Goal: Task Accomplishment & Management: Use online tool/utility

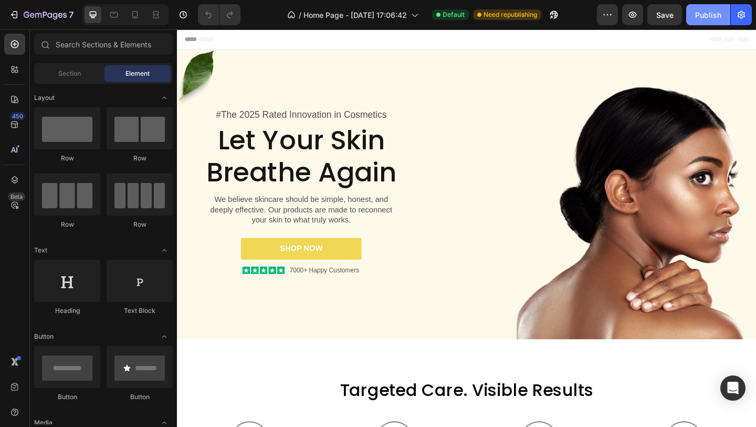
click at [712, 19] on div "Publish" at bounding box center [709, 14] width 26 height 11
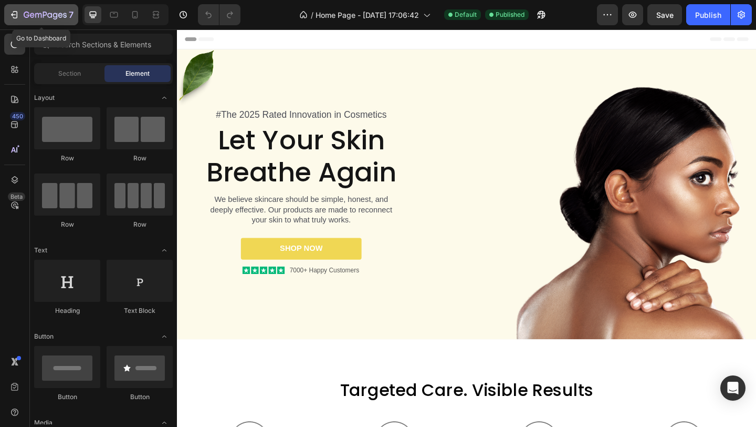
click at [23, 17] on div "7" at bounding box center [41, 14] width 65 height 13
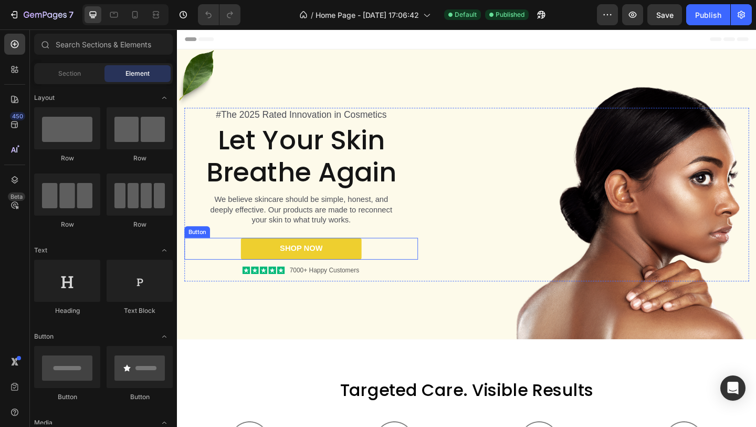
click at [358, 262] on link "SHOP NOW" at bounding box center [311, 268] width 131 height 24
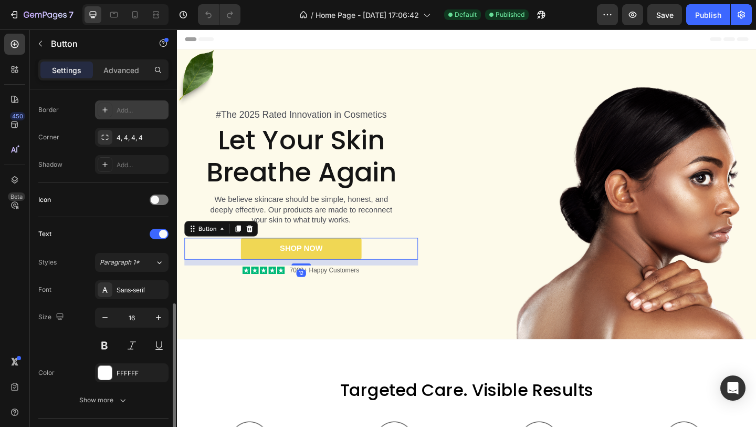
scroll to position [304, 0]
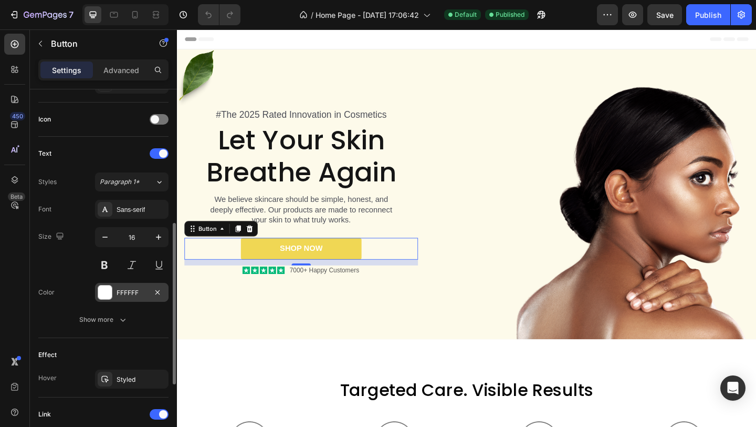
click at [136, 297] on div "FFFFFF" at bounding box center [132, 292] width 74 height 19
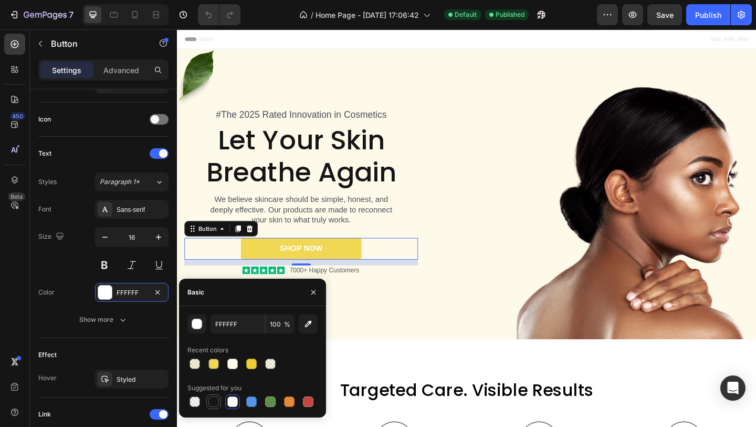
click at [213, 402] on div at bounding box center [214, 401] width 11 height 11
type input "151515"
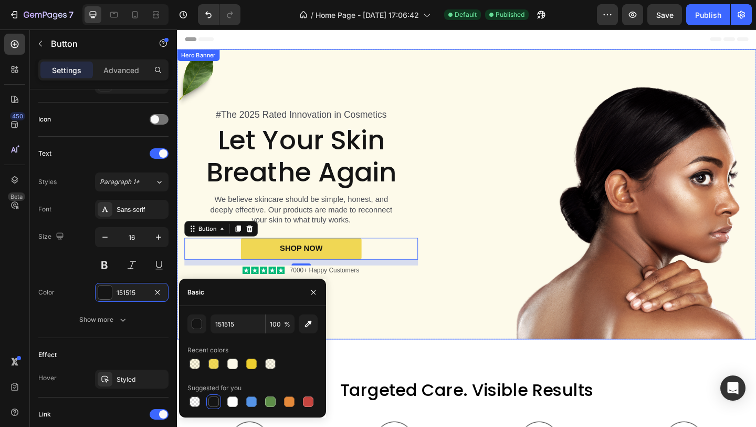
click at [512, 340] on div "Background Image" at bounding box center [492, 208] width 630 height 315
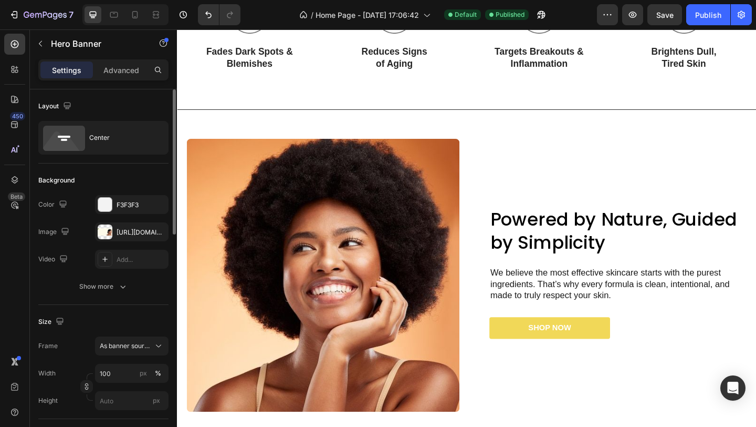
scroll to position [545, 0]
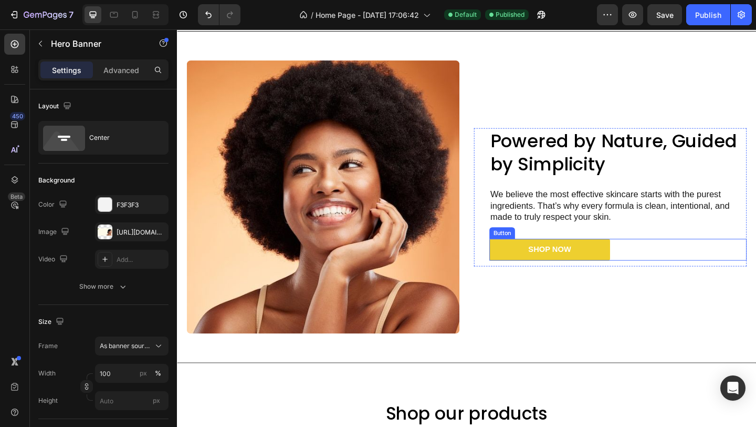
click at [627, 270] on link "SHOP NOW" at bounding box center [582, 269] width 131 height 24
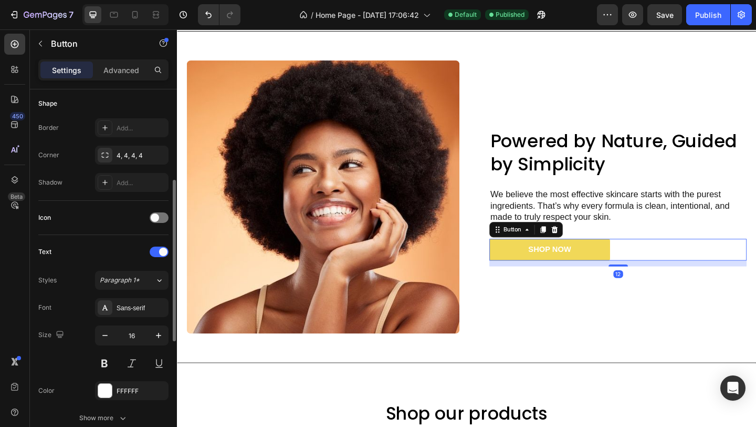
scroll to position [238, 0]
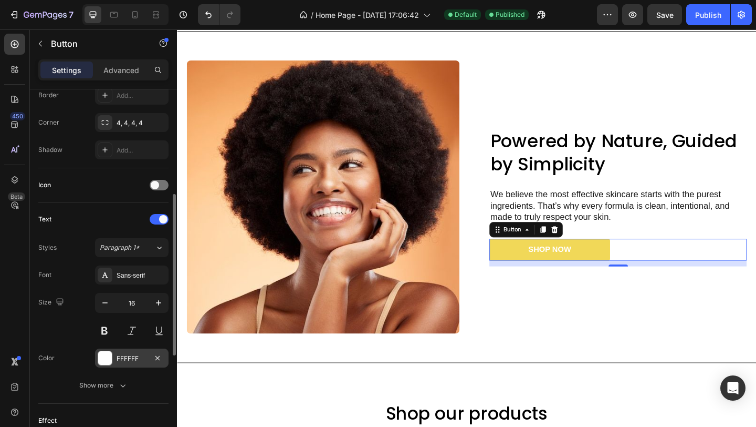
click at [127, 360] on div "FFFFFF" at bounding box center [132, 358] width 30 height 9
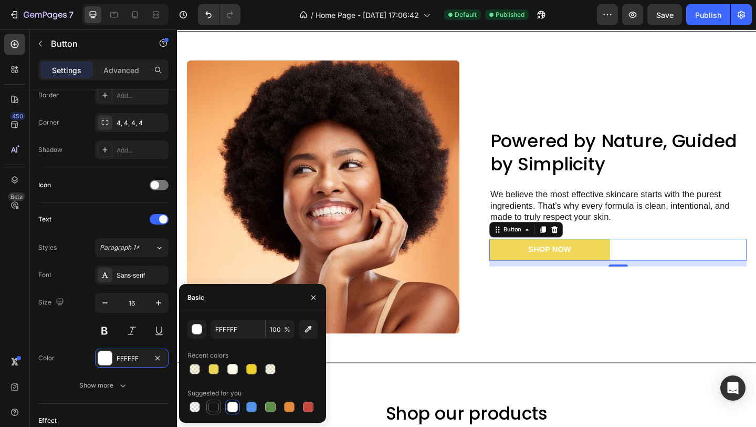
click at [214, 408] on div at bounding box center [214, 406] width 11 height 11
type input "151515"
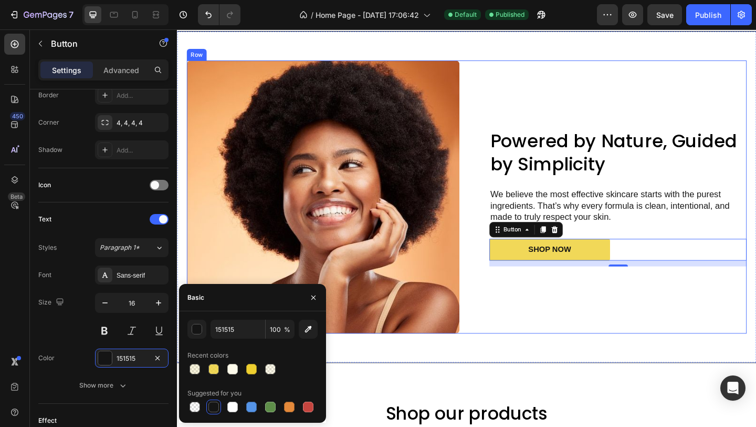
click at [573, 315] on div "Powered by Nature, Guided by Simplicity Heading We believe the most effective s…" at bounding box center [648, 211] width 297 height 297
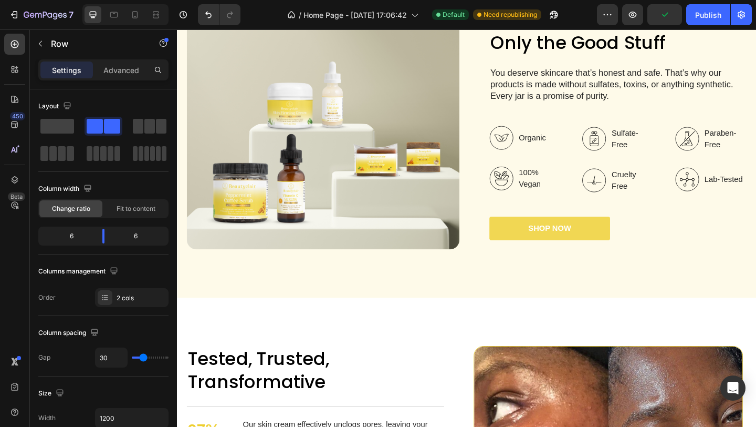
scroll to position [1632, 0]
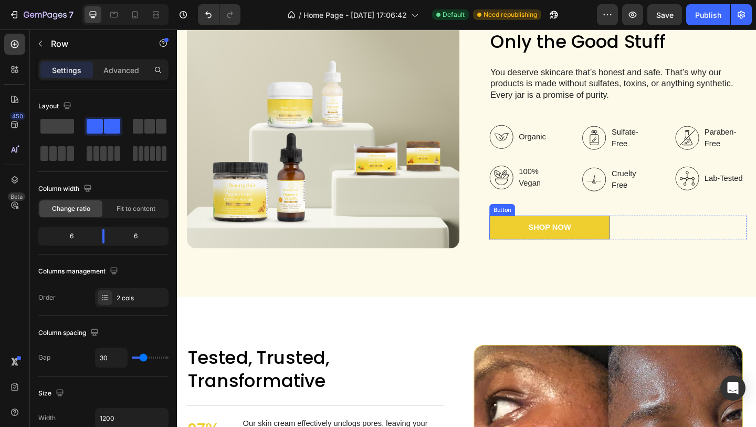
click at [631, 246] on link "SHOP NOW" at bounding box center [582, 245] width 131 height 26
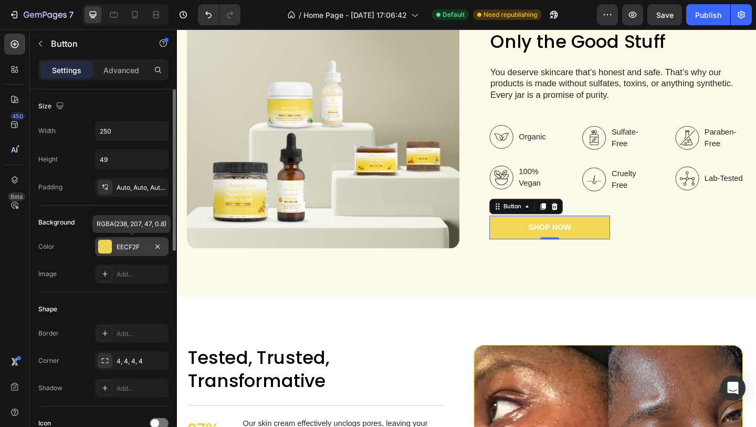
click at [127, 247] on div "EECF2F" at bounding box center [132, 246] width 30 height 9
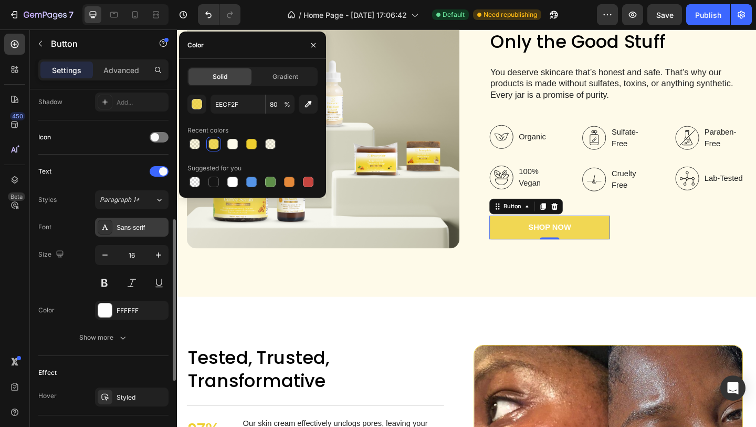
scroll to position [319, 0]
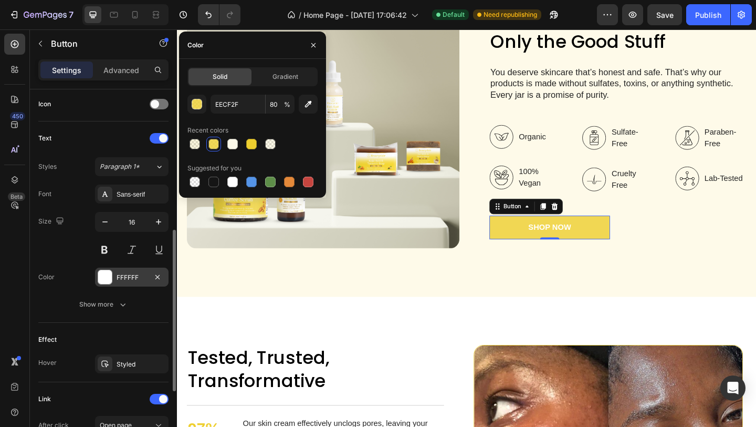
click at [125, 274] on div "FFFFFF" at bounding box center [132, 277] width 30 height 9
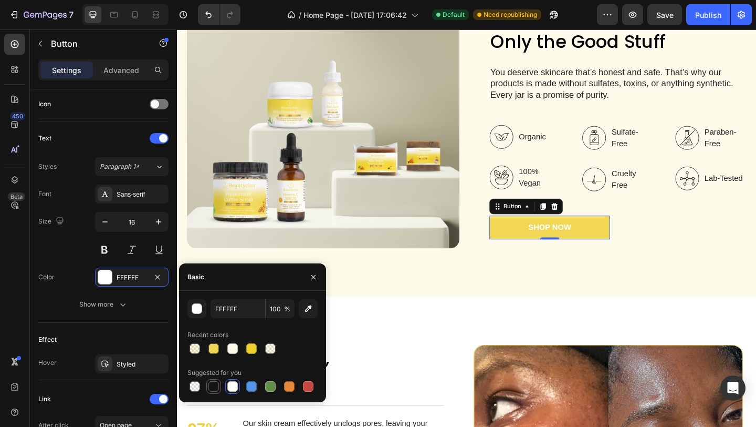
click at [213, 385] on div at bounding box center [214, 386] width 11 height 11
type input "151515"
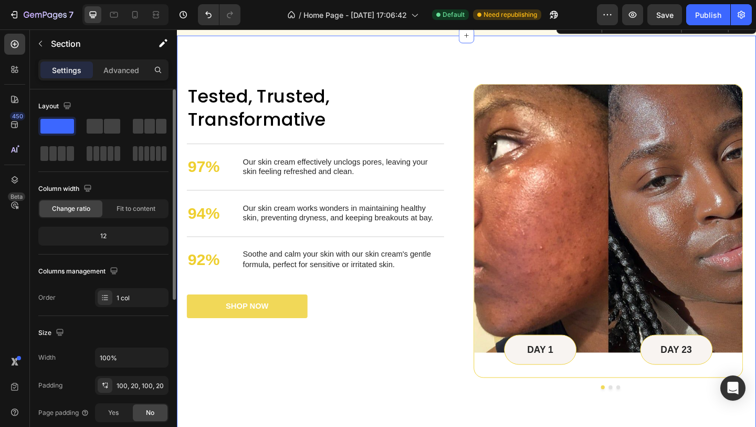
scroll to position [2061, 0]
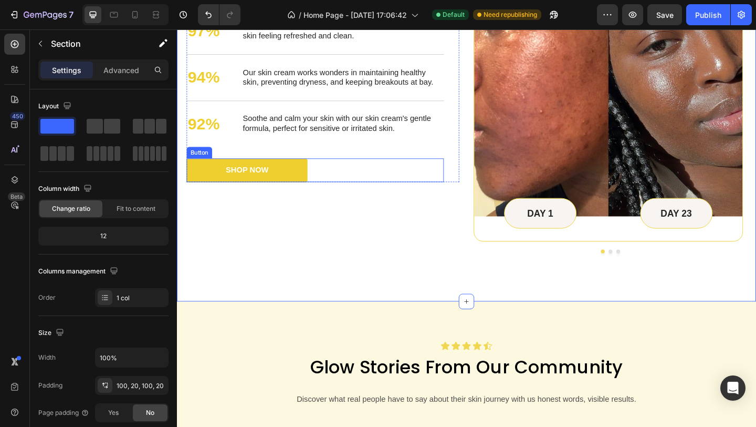
click at [293, 181] on link "SHOP NOW" at bounding box center [253, 183] width 131 height 26
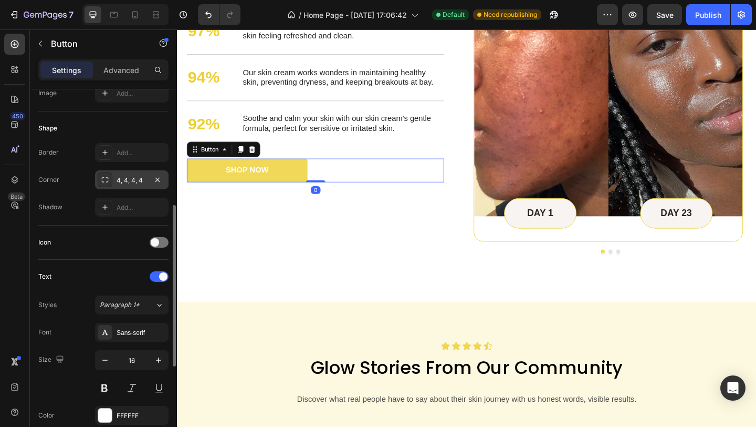
scroll to position [215, 0]
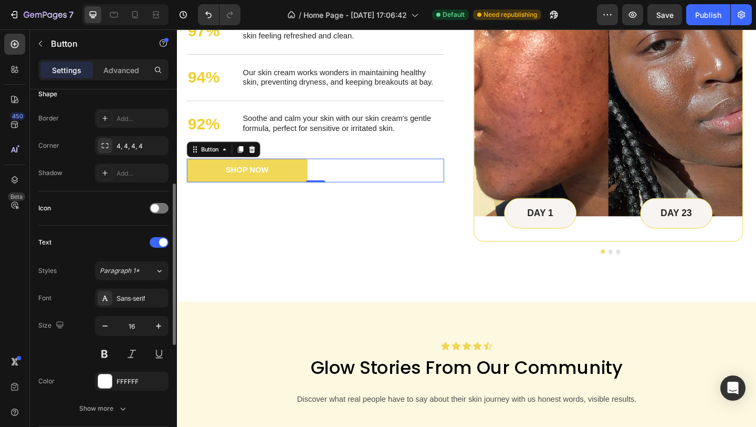
click at [119, 391] on div "Font Sans-serif Size 16 Color FFFFFF Show more" at bounding box center [103, 352] width 130 height 129
click at [123, 385] on div "FFFFFF" at bounding box center [132, 381] width 30 height 9
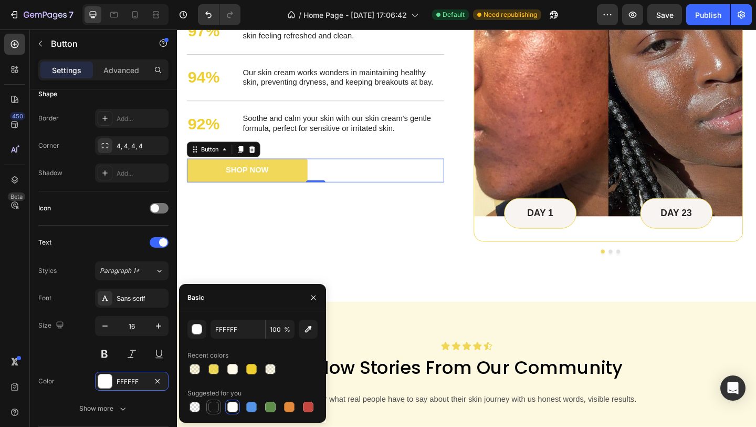
click at [211, 410] on div at bounding box center [214, 406] width 11 height 11
type input "151515"
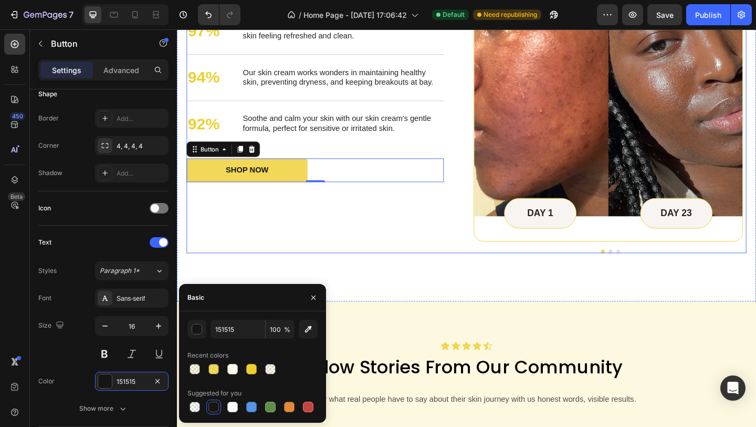
click at [411, 264] on div "Tested, Trusted, Transformative Heading 97% Text Block Our skin cream effective…" at bounding box center [336, 107] width 297 height 332
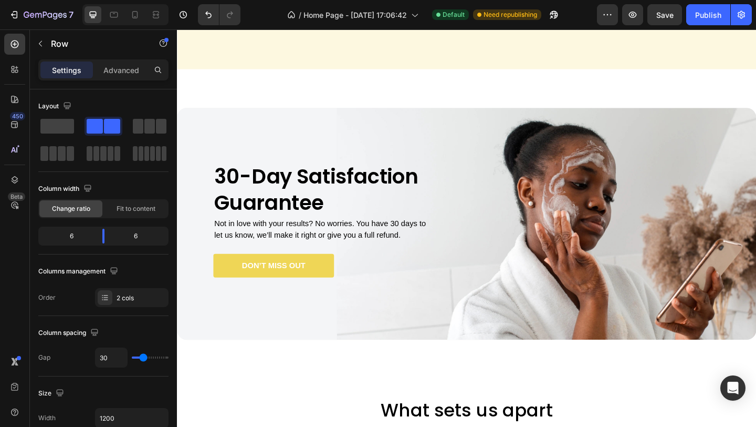
scroll to position [2665, 0]
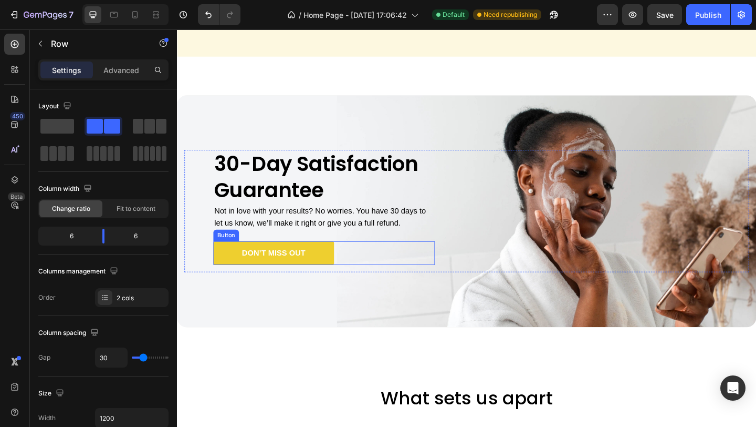
click at [338, 278] on link "Don’t Miss Out" at bounding box center [281, 273] width 131 height 26
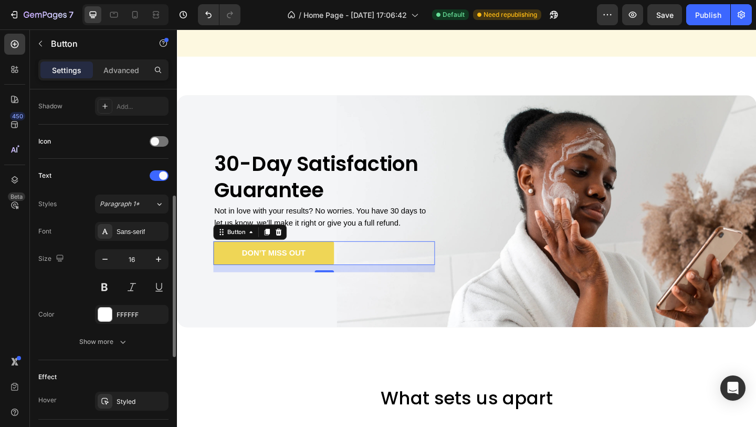
scroll to position [283, 0]
click at [112, 314] on div "FFFFFF" at bounding box center [132, 312] width 74 height 19
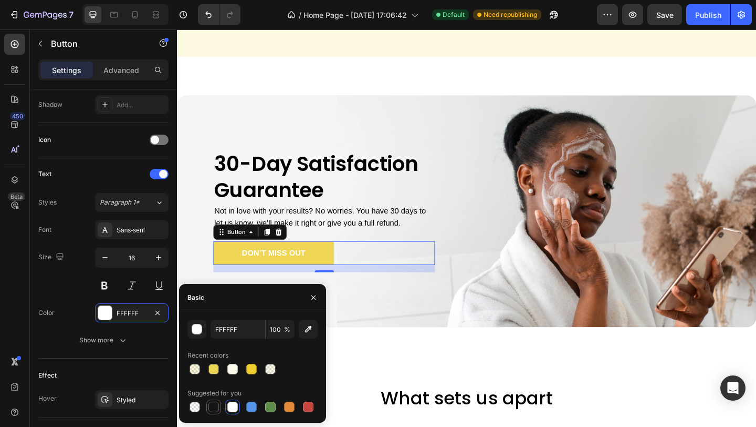
click at [211, 406] on div at bounding box center [214, 406] width 11 height 11
type input "151515"
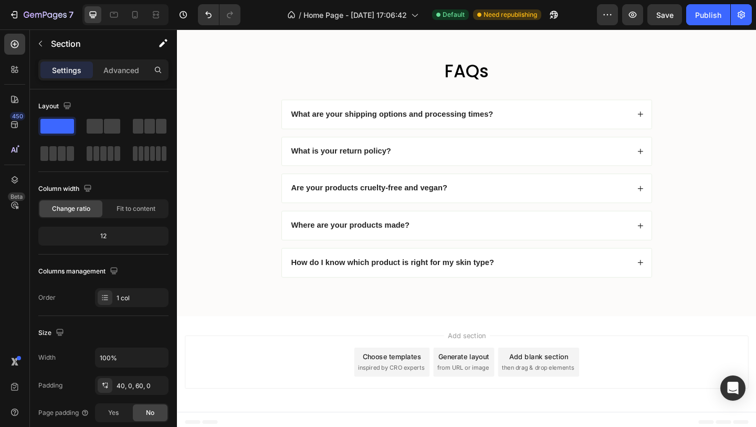
scroll to position [3372, 0]
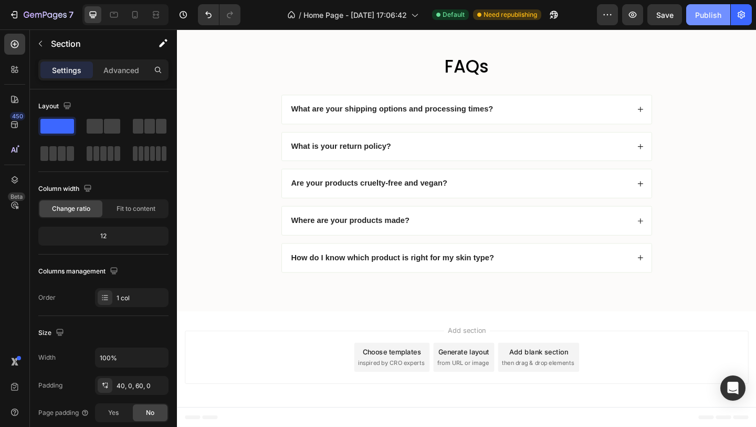
click at [720, 15] on div "Publish" at bounding box center [709, 14] width 26 height 11
click at [134, 18] on icon at bounding box center [135, 14] width 6 height 7
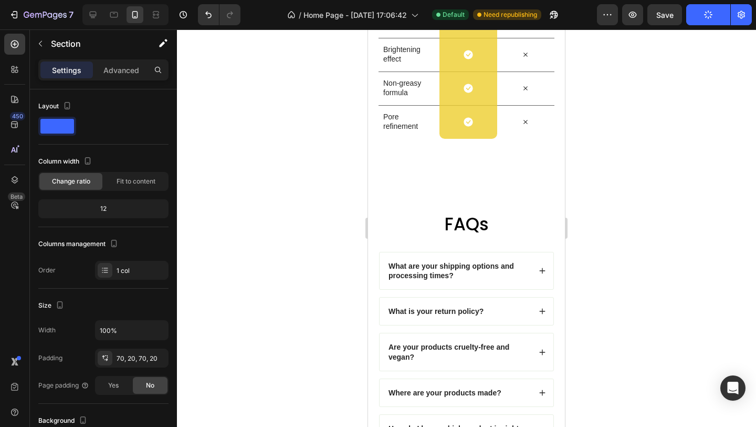
scroll to position [3517, 0]
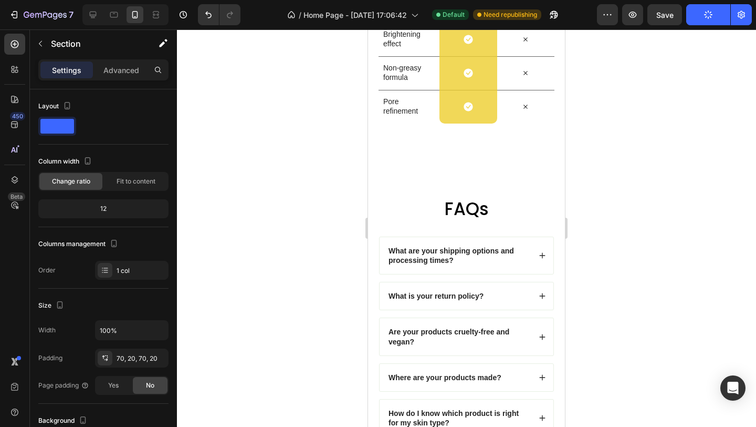
click at [702, 12] on button "Publish" at bounding box center [709, 14] width 44 height 21
click at [702, 12] on div "Publish" at bounding box center [709, 14] width 26 height 11
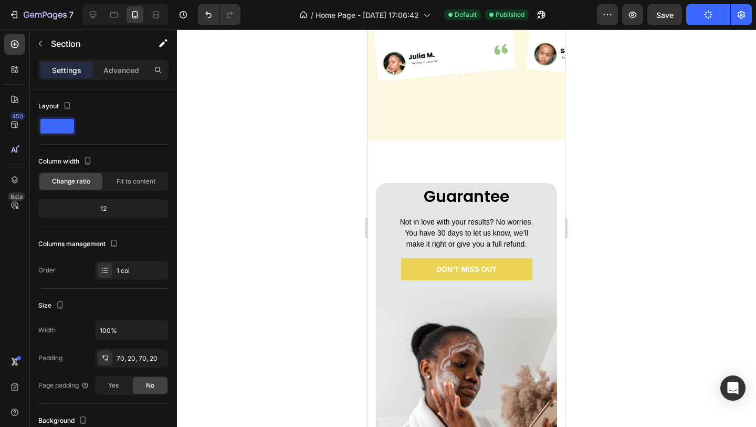
scroll to position [2901, 0]
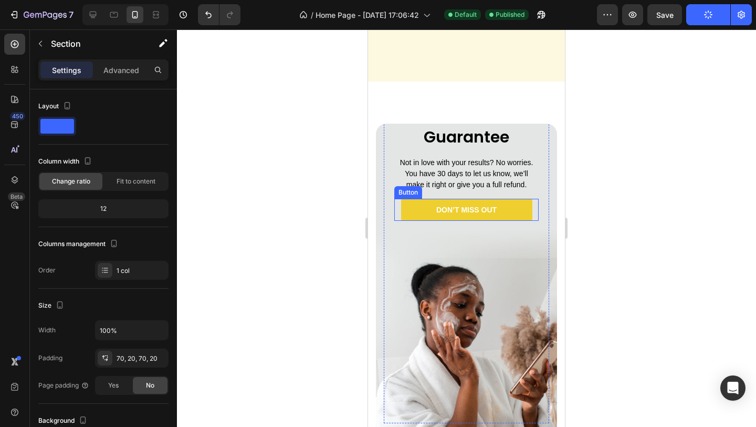
click at [499, 206] on link "Don’t Miss Out" at bounding box center [466, 210] width 131 height 22
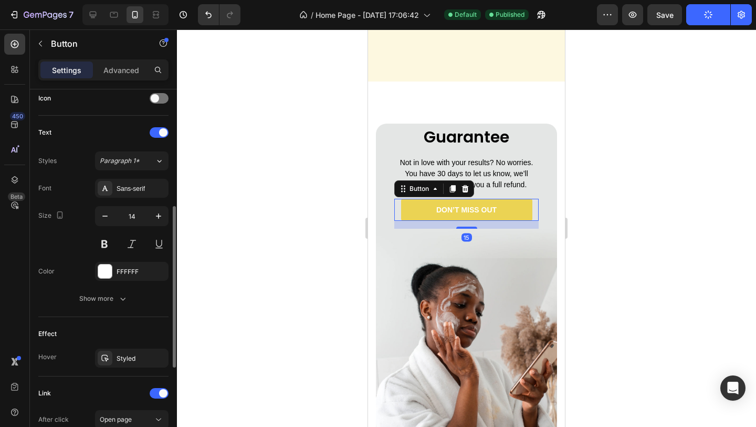
scroll to position [346, 0]
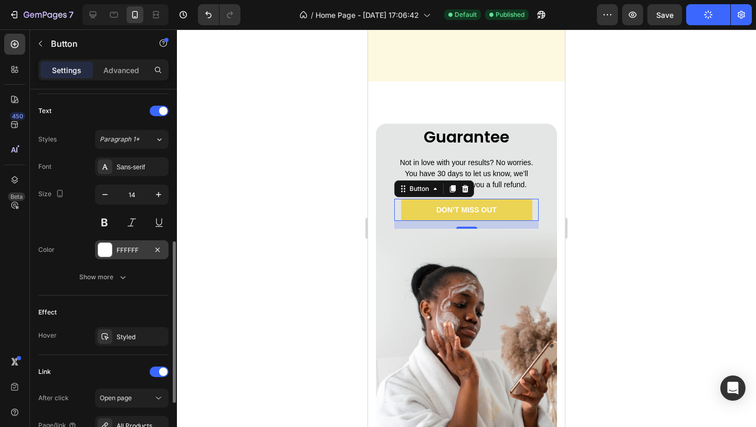
click at [117, 250] on div "FFFFFF" at bounding box center [132, 249] width 30 height 9
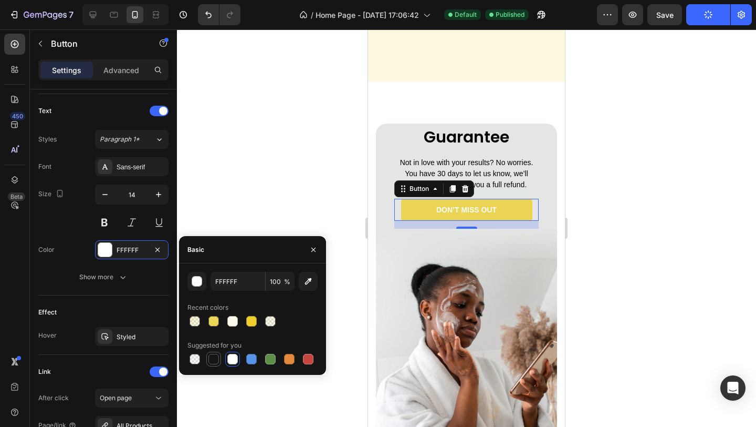
click at [211, 360] on div at bounding box center [214, 359] width 11 height 11
type input "151515"
click at [718, 13] on button "Publish" at bounding box center [709, 14] width 44 height 21
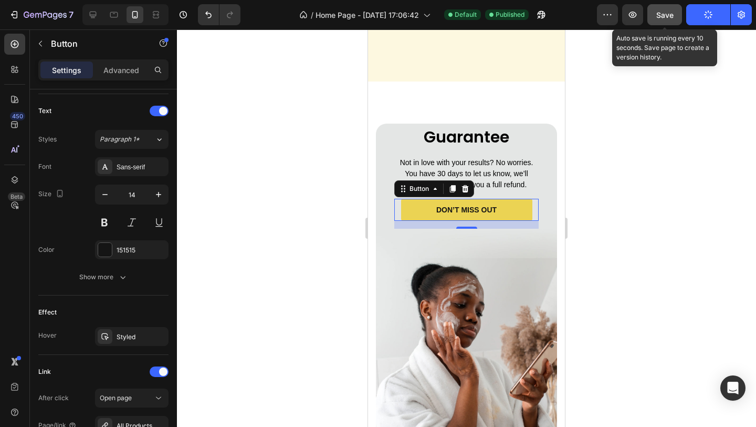
click at [656, 10] on button "Save" at bounding box center [665, 14] width 35 height 21
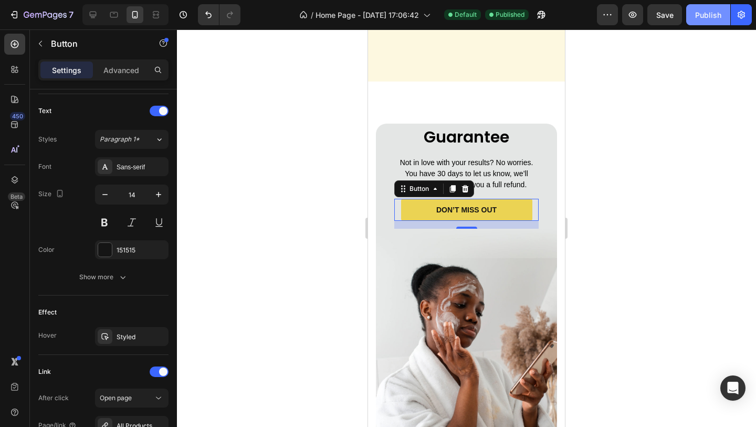
click at [702, 14] on div "Publish" at bounding box center [709, 14] width 26 height 11
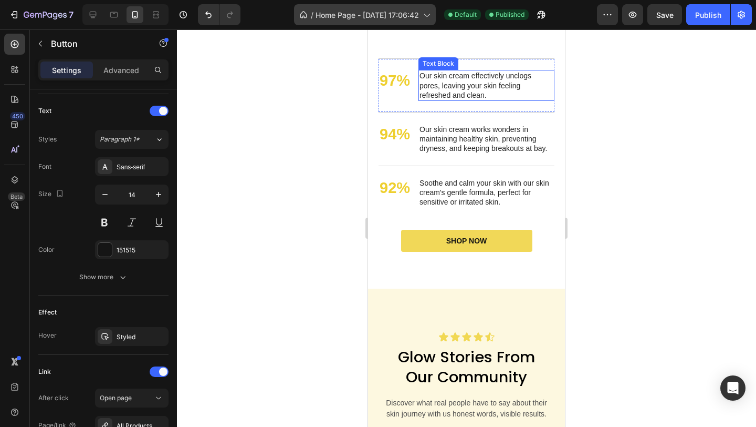
scroll to position [2269, 0]
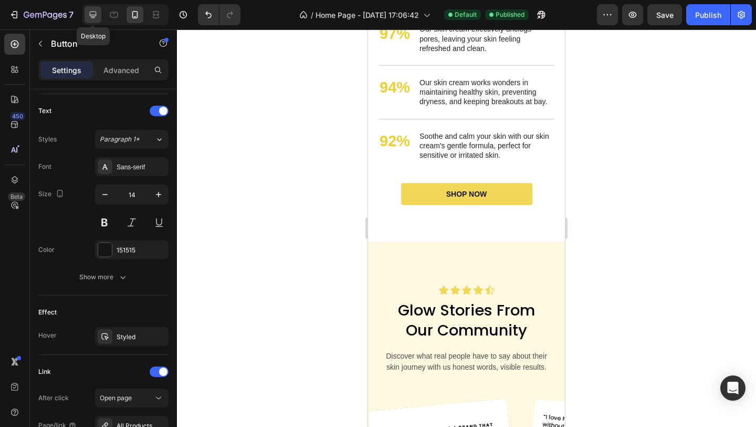
click at [89, 16] on icon at bounding box center [93, 14] width 11 height 11
type input "16"
type input "49"
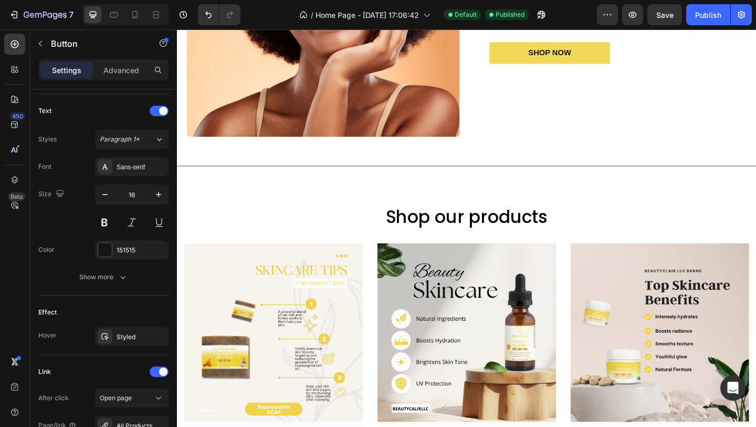
scroll to position [801, 0]
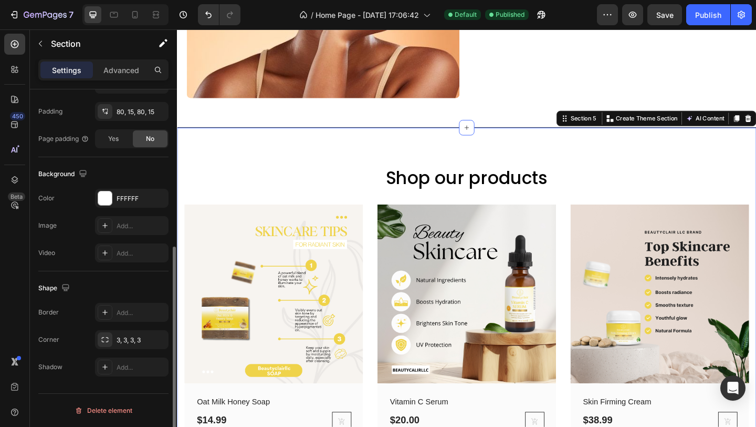
scroll to position [0, 0]
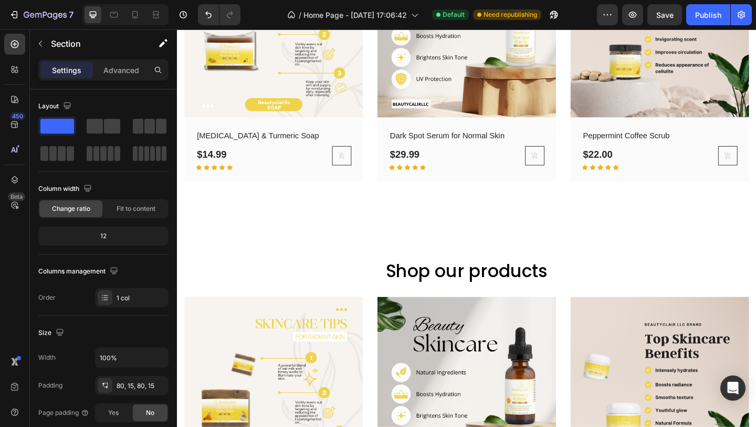
scroll to position [1376, 0]
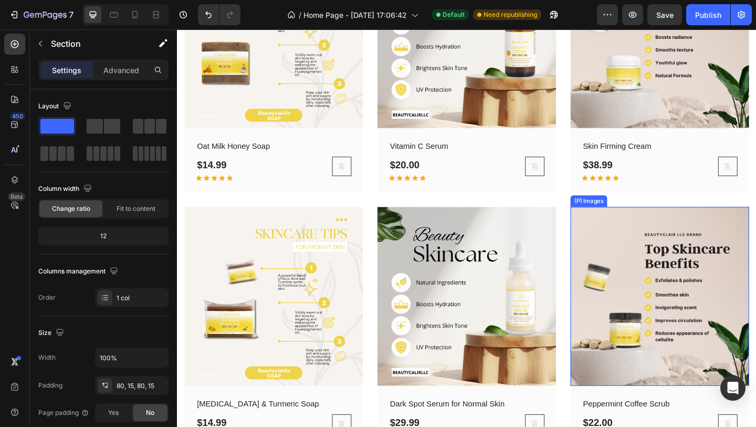
scroll to position [1971, 0]
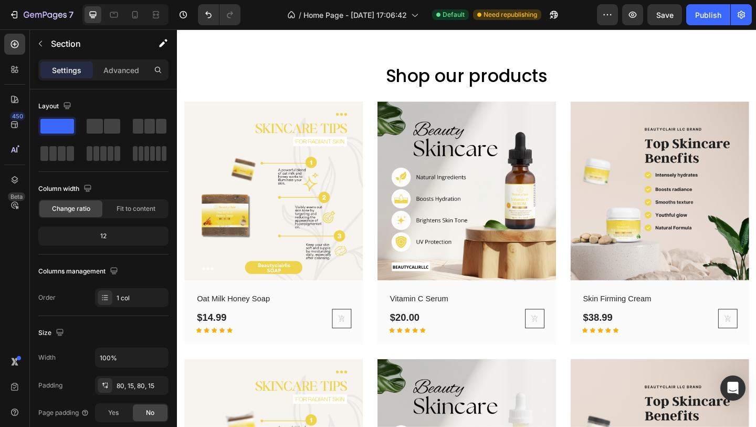
scroll to position [1367, 0]
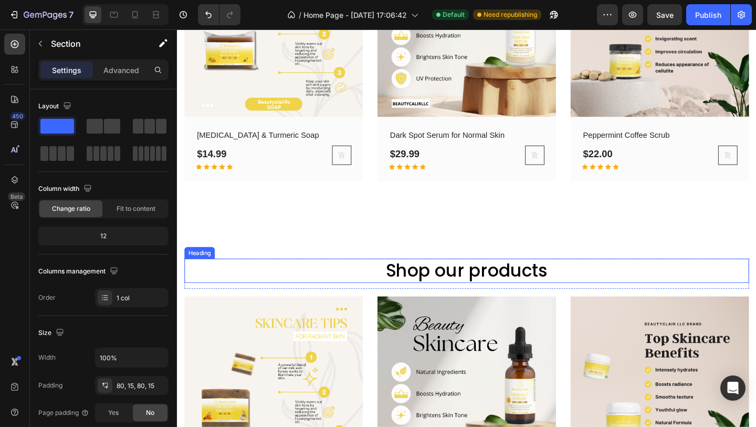
click at [417, 294] on h2 "Shop our products" at bounding box center [492, 291] width 615 height 27
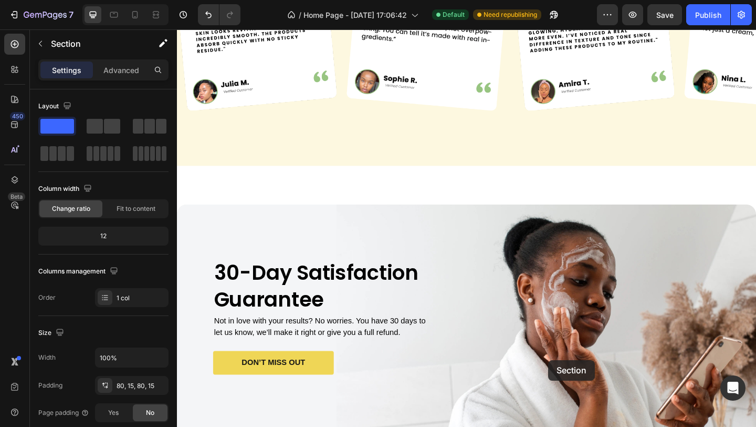
scroll to position [3224, 0]
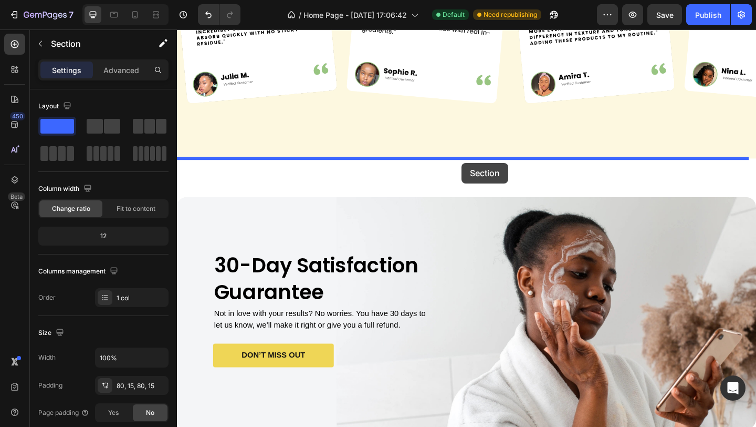
drag, startPoint x: 589, startPoint y: 222, endPoint x: 487, endPoint y: 175, distance: 111.9
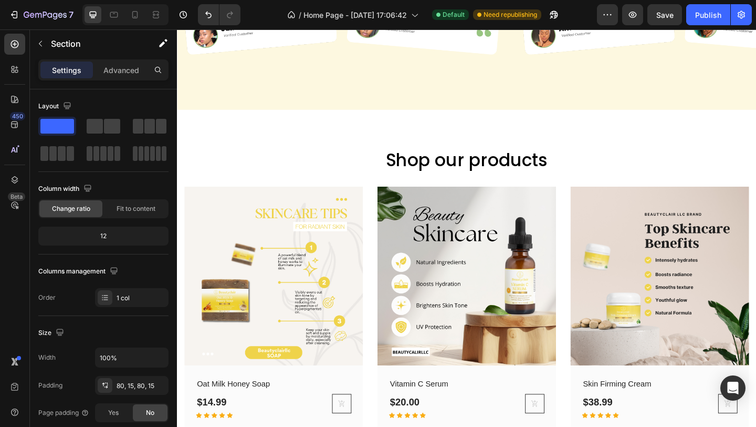
scroll to position [2606, 0]
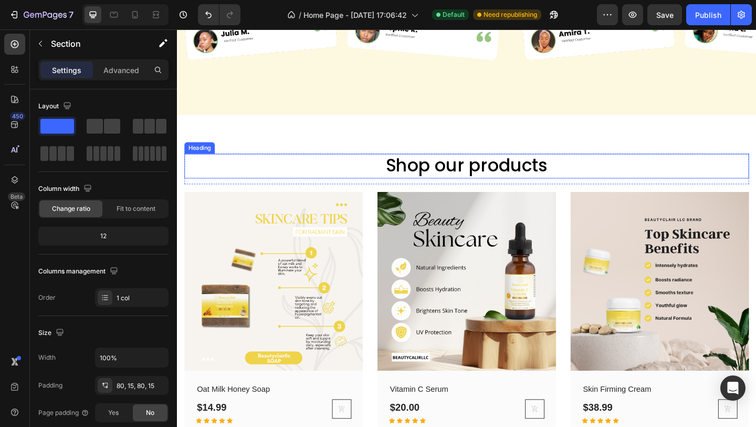
click at [457, 179] on h2 "Shop our products" at bounding box center [492, 177] width 615 height 27
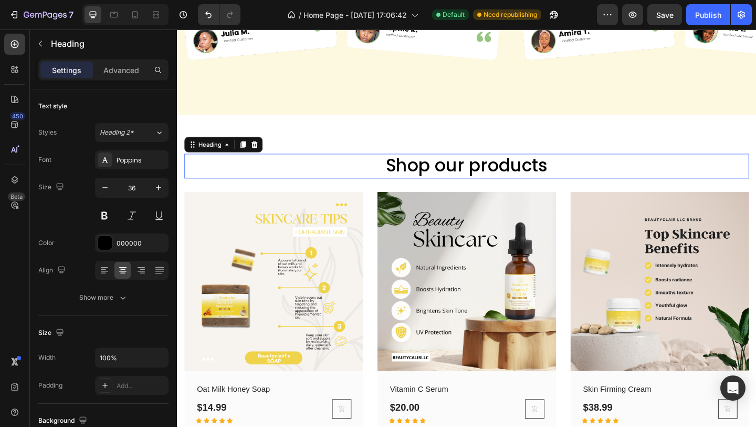
click at [457, 179] on h2 "Shop our products" at bounding box center [492, 177] width 615 height 27
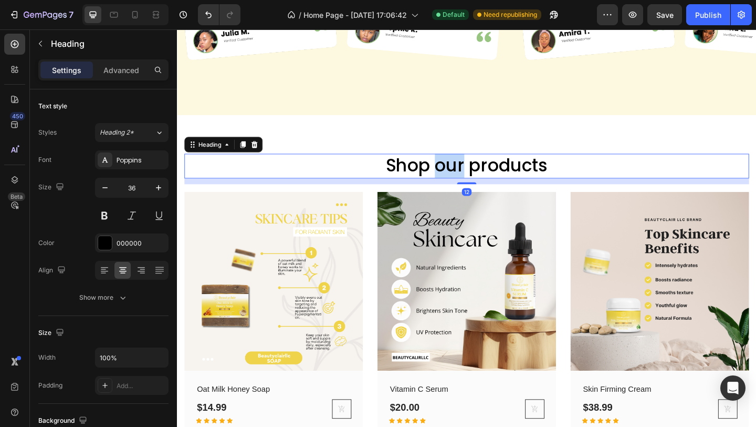
click at [457, 179] on p "Shop our products" at bounding box center [492, 177] width 613 height 25
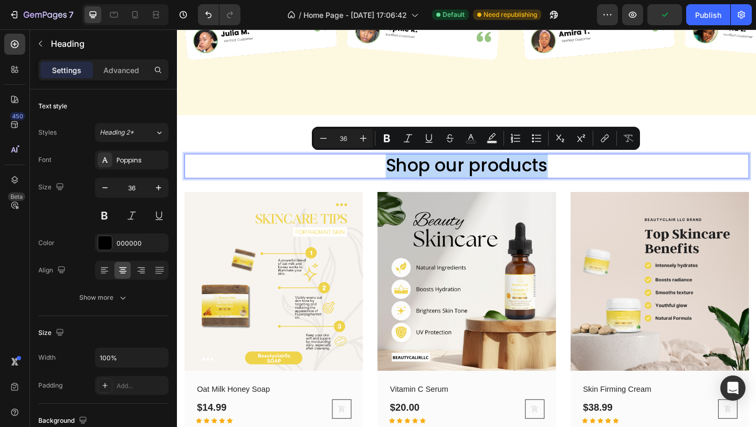
copy p "Shop our products"
click at [421, 180] on p "Shop our products" at bounding box center [492, 177] width 613 height 25
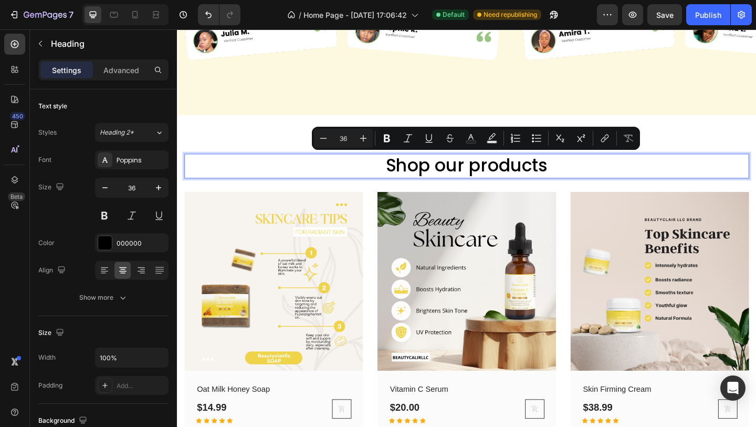
click at [421, 180] on p "Shop our products" at bounding box center [492, 177] width 613 height 25
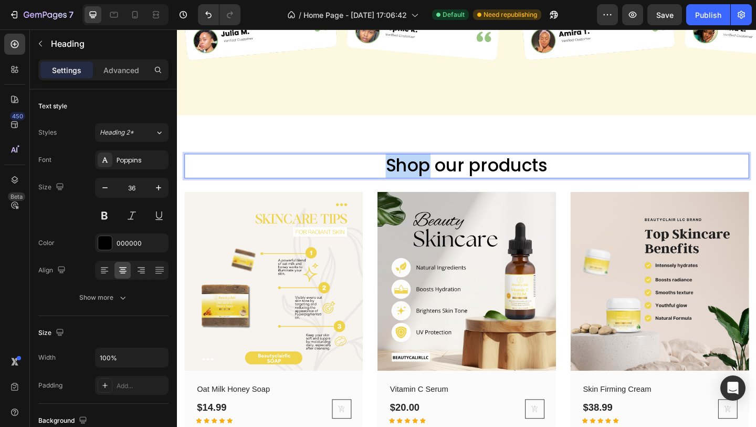
click at [421, 180] on p "Shop our products" at bounding box center [492, 177] width 613 height 25
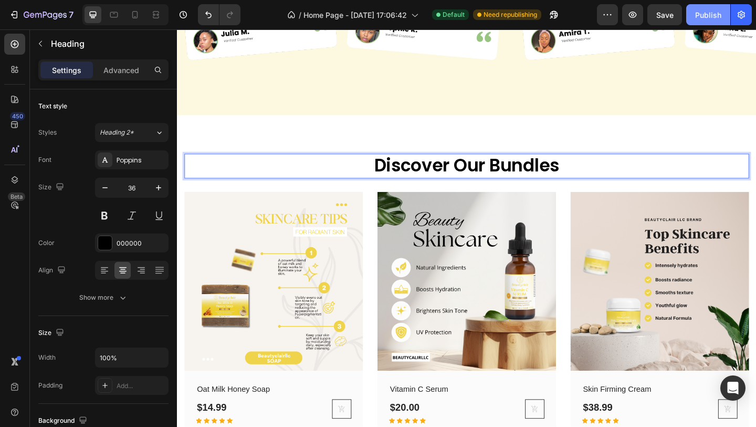
click at [707, 13] on div "Publish" at bounding box center [709, 14] width 26 height 11
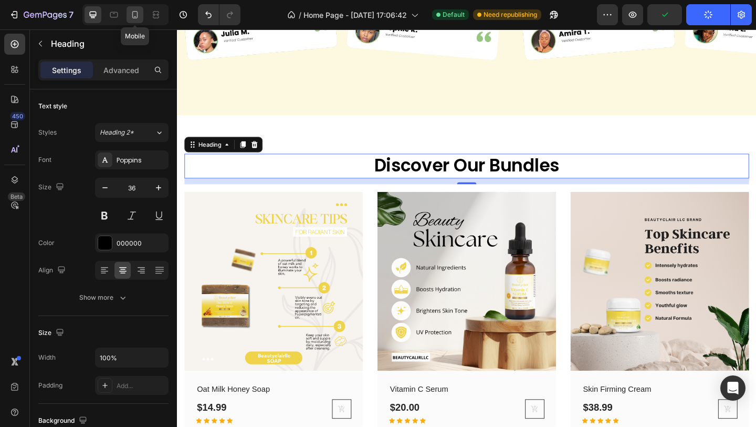
click at [136, 16] on icon at bounding box center [135, 14] width 6 height 7
type input "29"
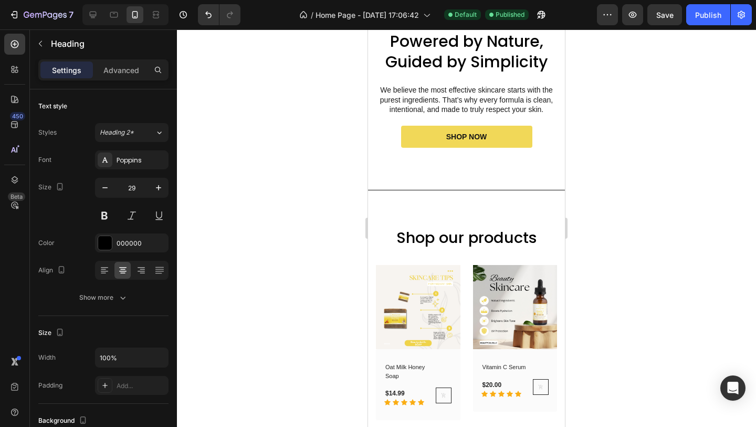
scroll to position [772, 0]
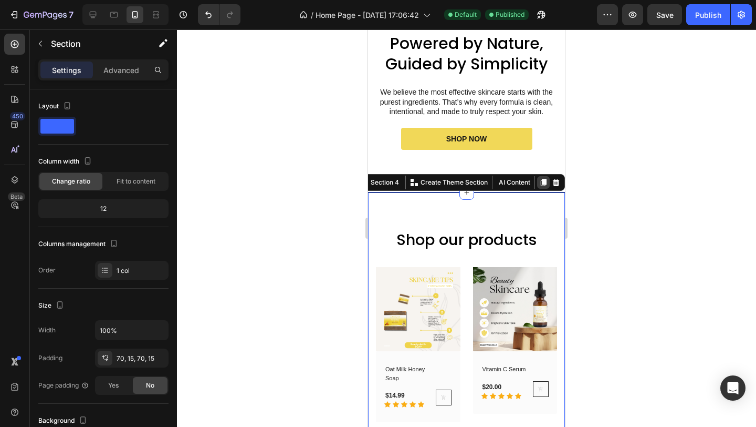
click at [541, 181] on icon at bounding box center [544, 182] width 6 height 7
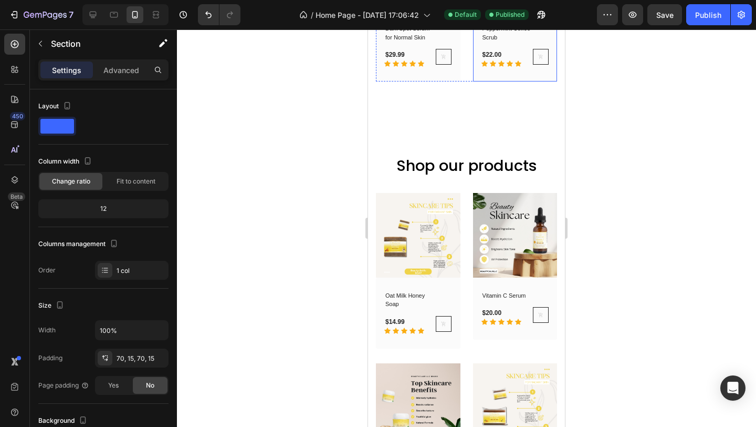
scroll to position [1456, 0]
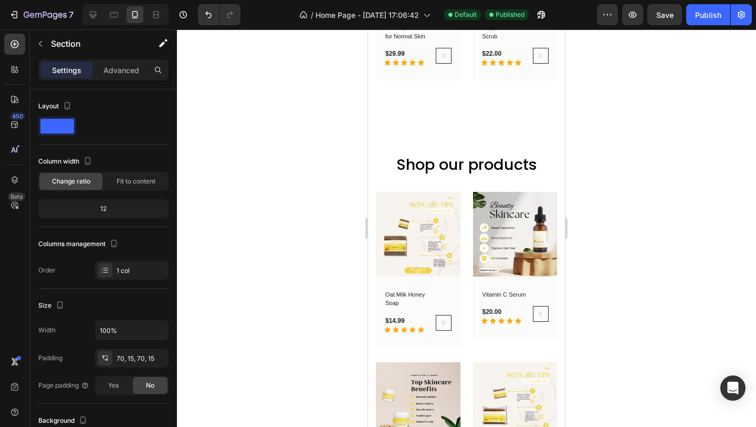
click at [516, 117] on div "Shop our products Heading Row (P) Images Row Oat Milk Honey Soap (P) Title $14.…" at bounding box center [466, 420] width 197 height 606
click at [479, 123] on div "Shop our products Heading Row (P) Images Row Oat Milk Honey Soap (P) Title $14.…" at bounding box center [466, 420] width 197 height 606
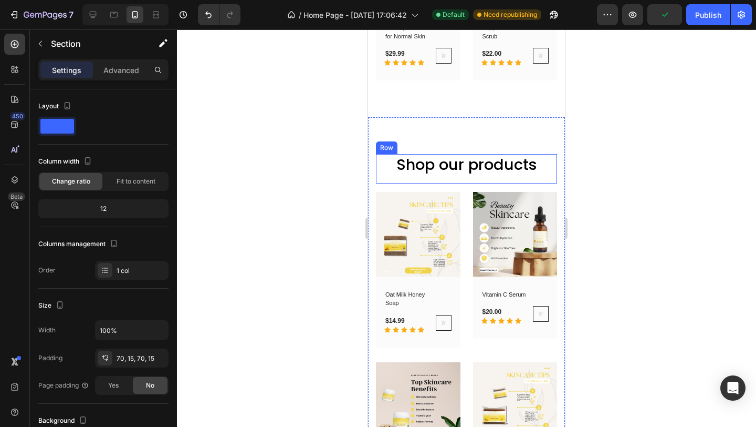
click at [385, 170] on div "Shop our products Heading" at bounding box center [466, 168] width 181 height 29
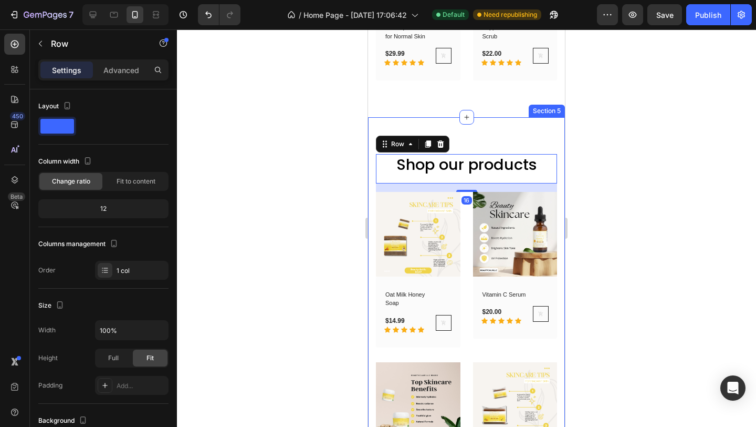
click at [375, 179] on div "Shop our products Heading Row 16 (P) Images Row Oat Milk Honey Soap (P) Title $…" at bounding box center [466, 420] width 197 height 606
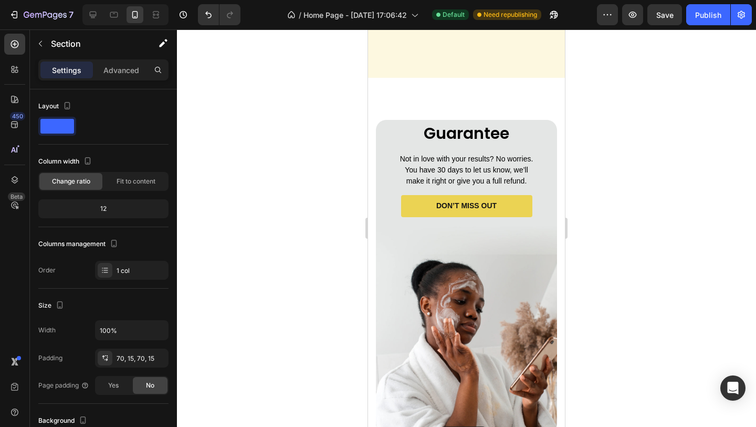
scroll to position [3371, 0]
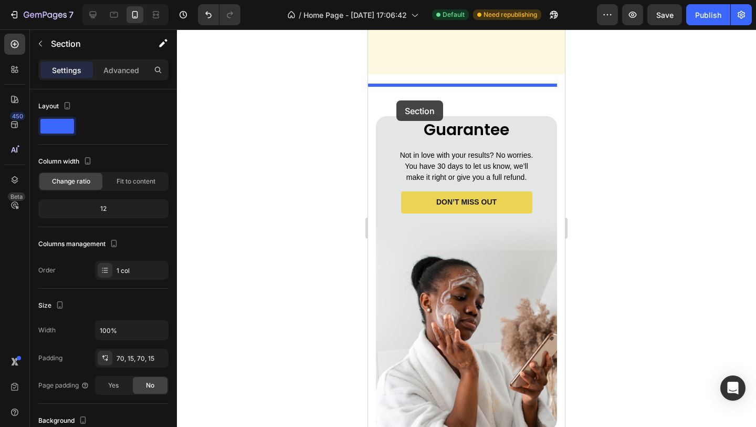
drag, startPoint x: 375, startPoint y: 97, endPoint x: 397, endPoint y: 100, distance: 21.8
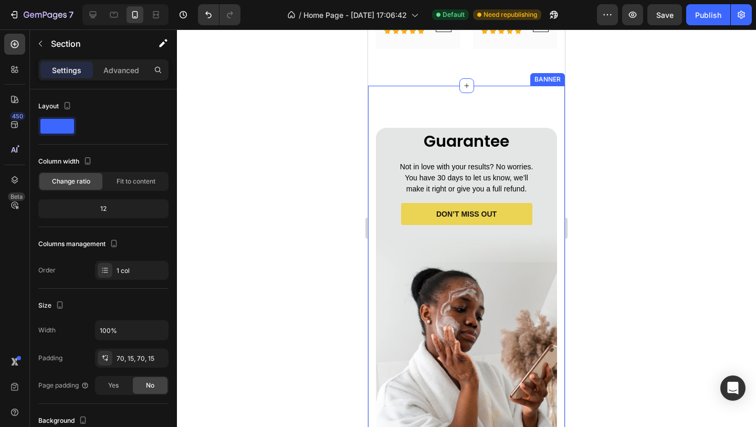
scroll to position [2776, 0]
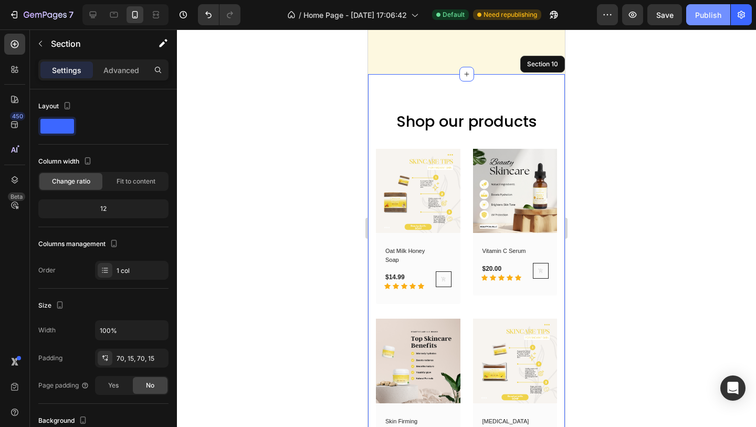
click at [703, 19] on div "Publish" at bounding box center [709, 14] width 26 height 11
click at [91, 13] on icon at bounding box center [93, 14] width 11 height 11
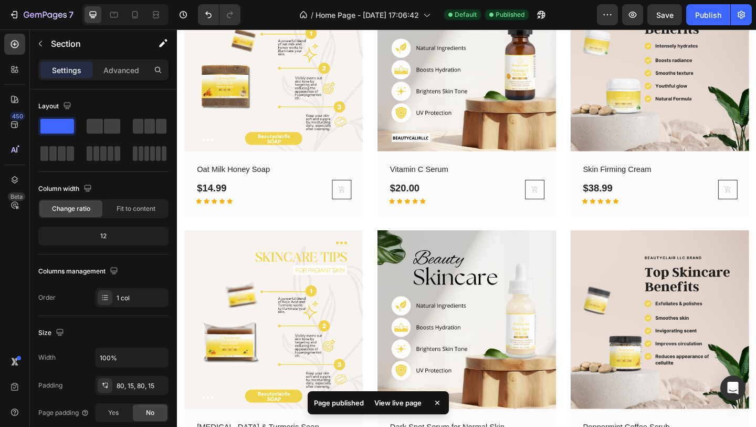
click at [518, 272] on img at bounding box center [492, 344] width 194 height 194
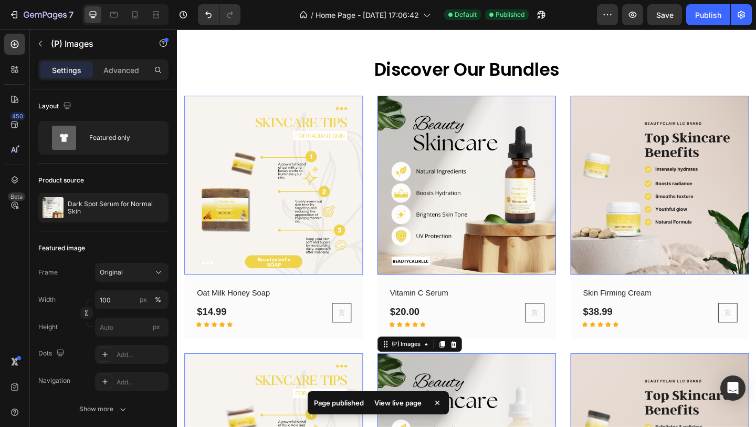
scroll to position [2906, 0]
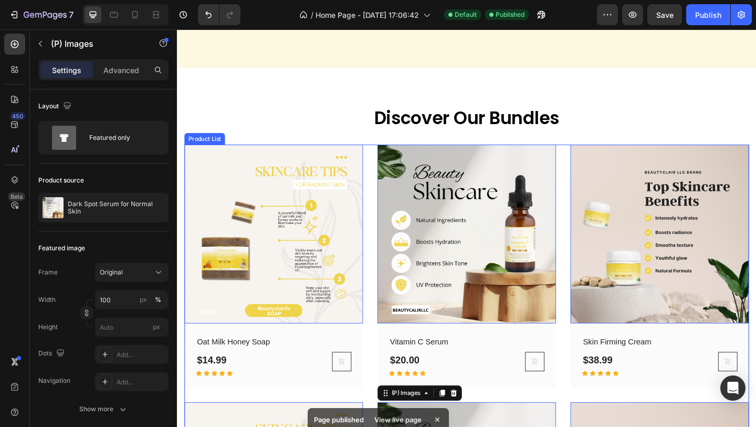
click at [383, 154] on div "(P) Images 0 Row Oat Milk Honey Soap (P) Title $14.99 (P) Price (P) Price Row I…" at bounding box center [492, 426] width 615 height 544
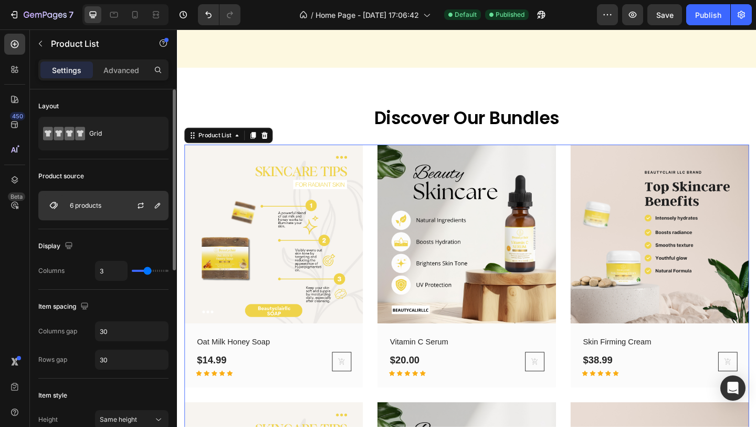
click at [113, 205] on div "6 products" at bounding box center [103, 205] width 130 height 29
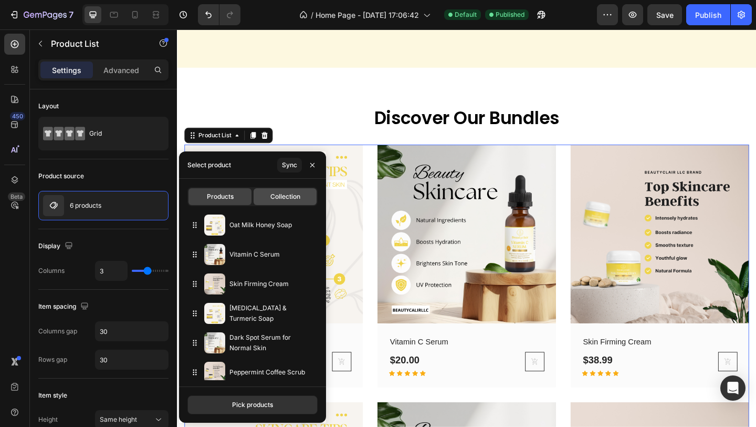
click at [288, 192] on span "Collection" at bounding box center [286, 196] width 30 height 9
type input "4"
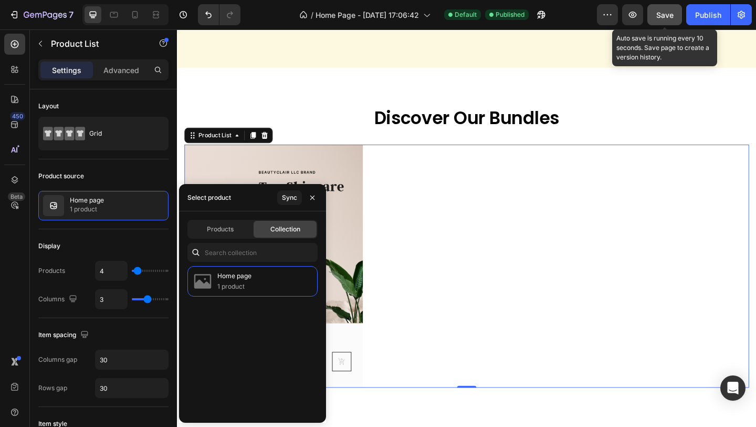
click at [666, 19] on span "Save" at bounding box center [665, 15] width 17 height 9
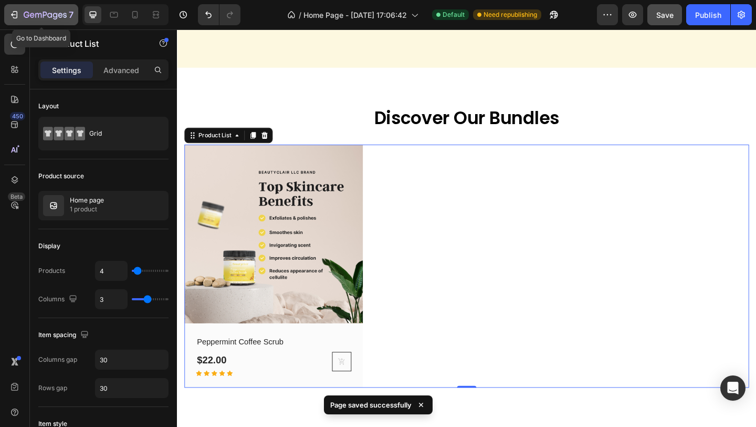
click at [39, 14] on icon "button" at bounding box center [45, 15] width 43 height 9
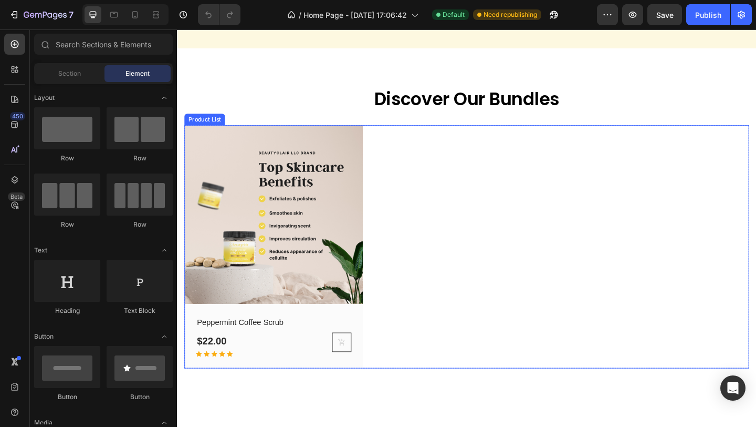
scroll to position [2662, 0]
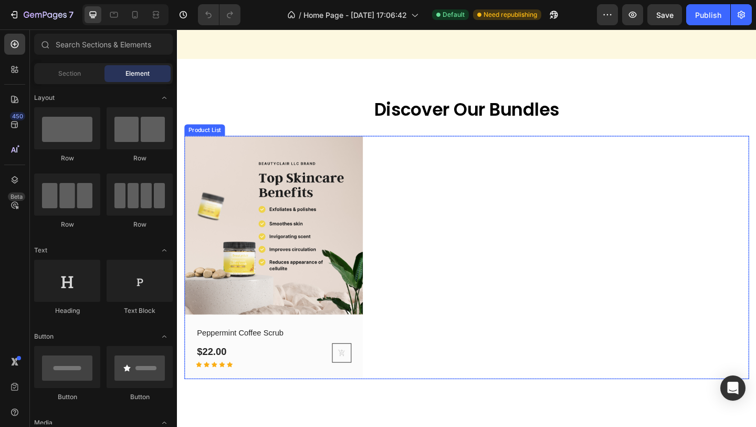
click at [395, 151] on div "(P) Images Row Peppermint Coffee Scrub (P) Title $22.00 (P) Price (P) Price Row…" at bounding box center [492, 277] width 615 height 264
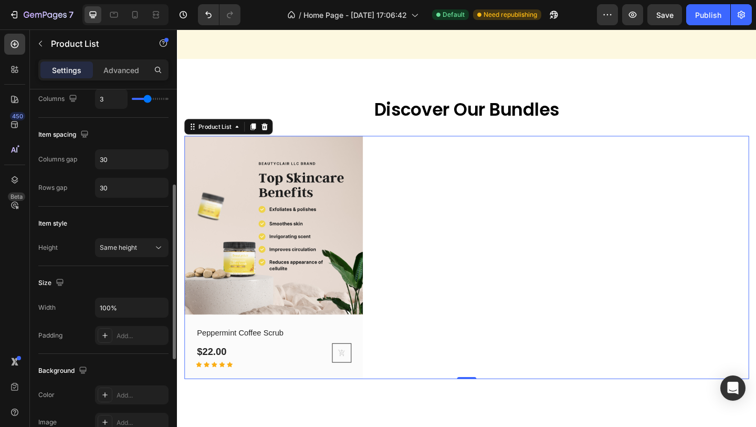
scroll to position [100, 0]
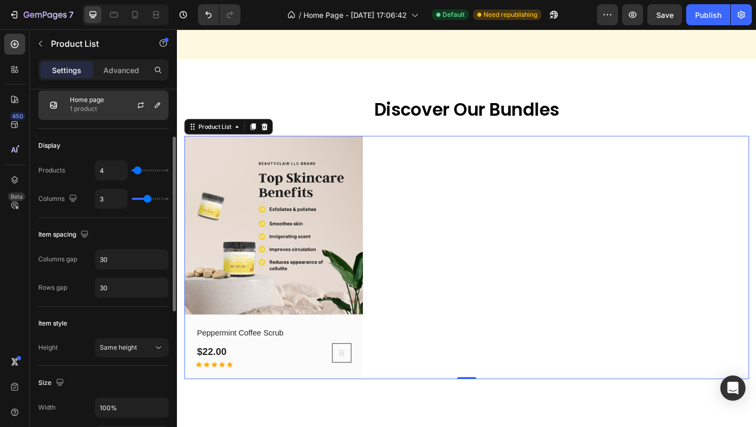
click at [111, 107] on div "Home page 1 product" at bounding box center [103, 104] width 130 height 29
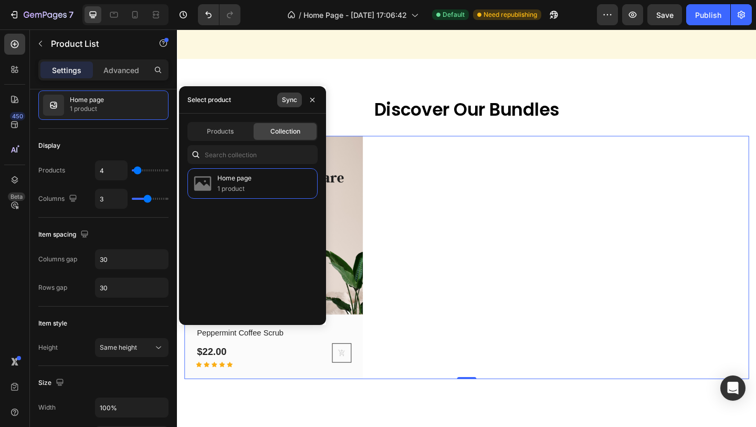
click at [293, 98] on div "Sync" at bounding box center [289, 99] width 15 height 9
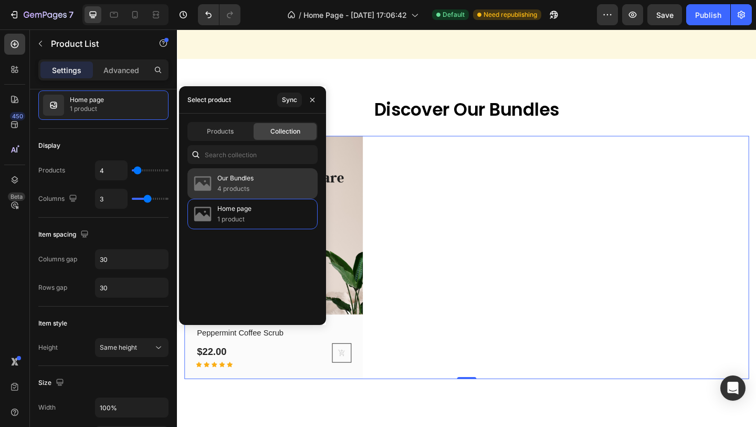
click at [262, 199] on div "Our Bundles 4 products" at bounding box center [253, 214] width 130 height 30
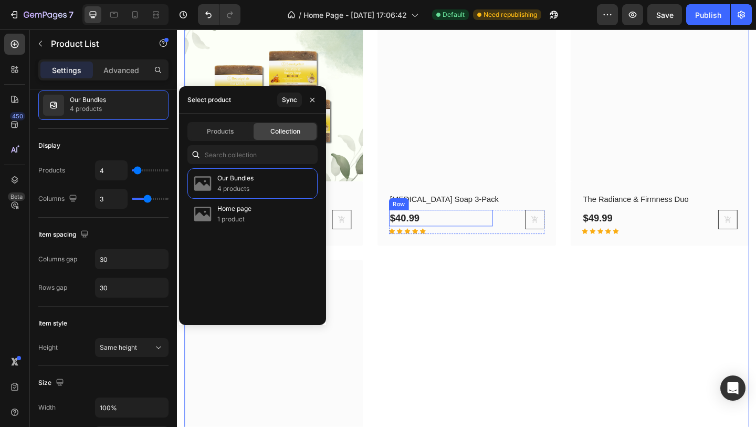
scroll to position [2813, 0]
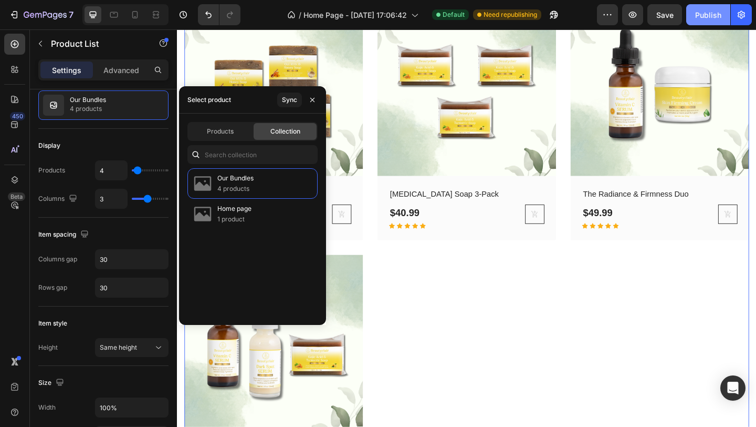
click at [709, 16] on div "Publish" at bounding box center [709, 14] width 26 height 11
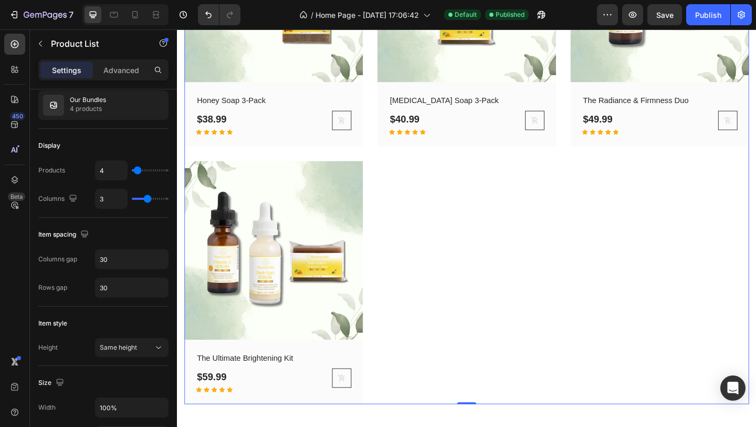
scroll to position [2920, 0]
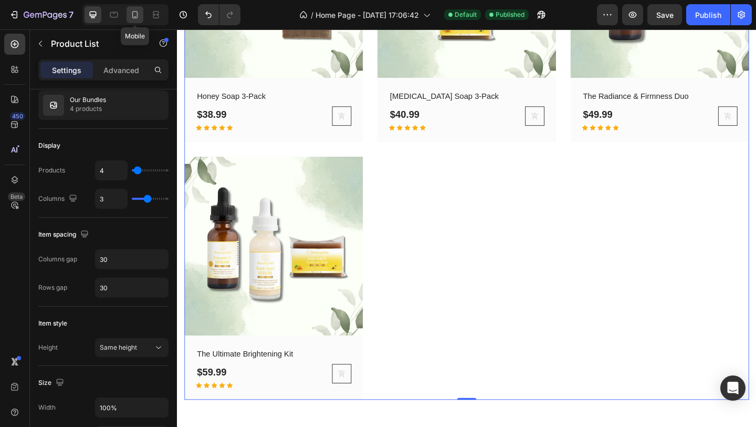
click at [140, 17] on icon at bounding box center [135, 14] width 11 height 11
type input "2"
type input "24"
type input "28"
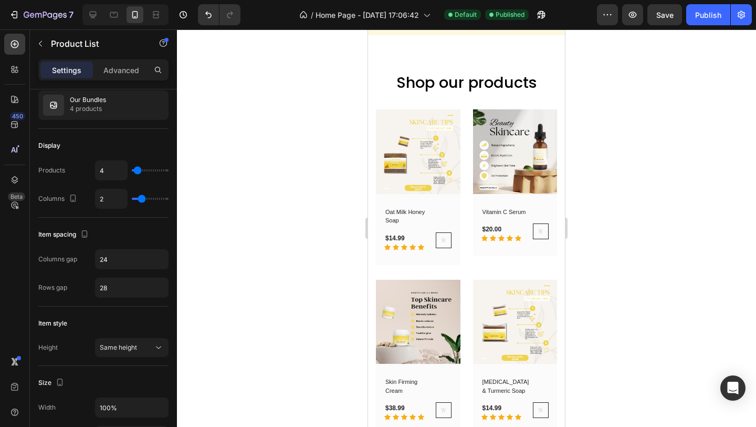
scroll to position [2555, 0]
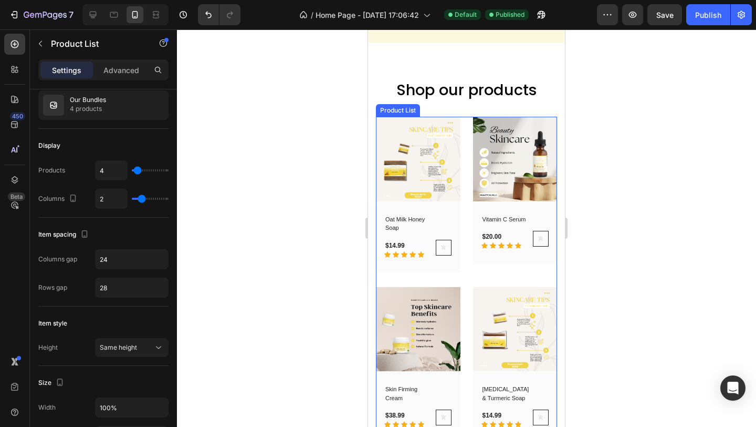
click at [458, 128] on div "(P) Images Row Oat Milk Honey Soap (P) Title $14.99 (P) Price (P) Price Icon Ic…" at bounding box center [466, 364] width 181 height 495
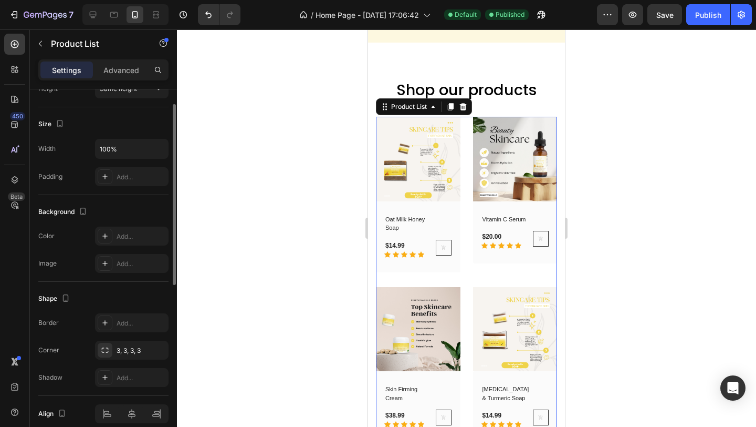
scroll to position [0, 0]
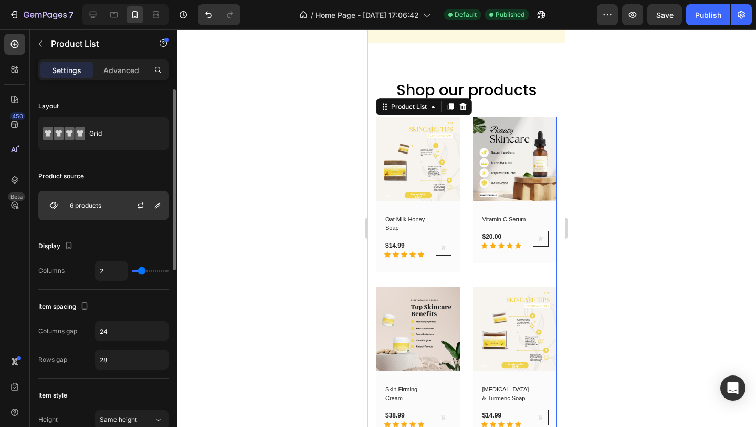
click at [120, 211] on div "6 products" at bounding box center [103, 205] width 130 height 29
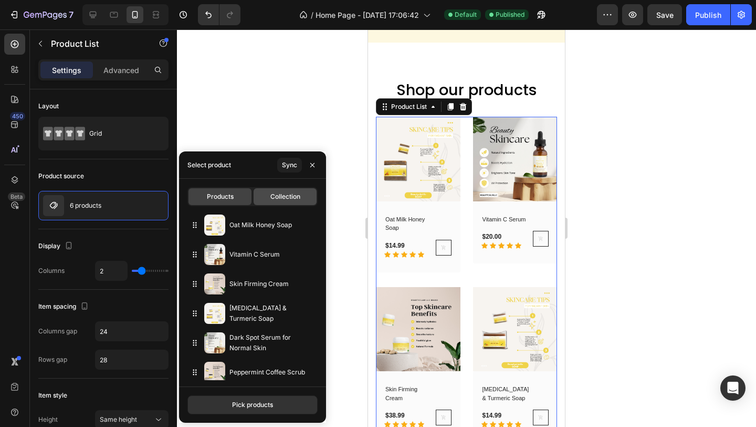
click at [303, 197] on div "Collection" at bounding box center [285, 196] width 63 height 17
type input "4"
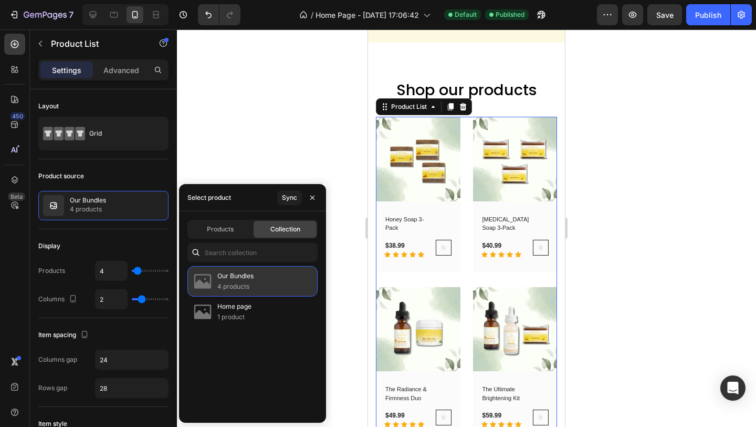
click at [258, 284] on div "Our Bundles 4 products" at bounding box center [253, 281] width 130 height 30
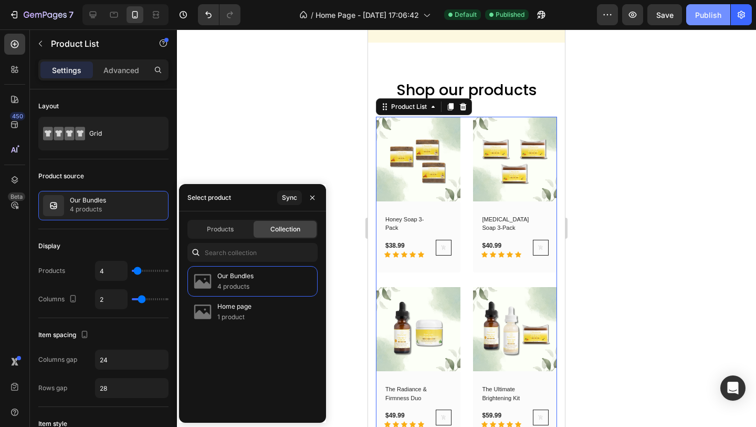
click at [713, 13] on div "Publish" at bounding box center [709, 14] width 26 height 11
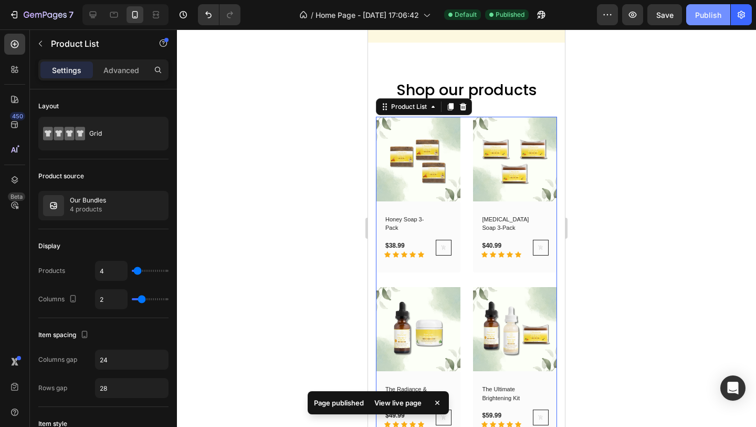
click at [719, 11] on div "Publish" at bounding box center [709, 14] width 26 height 11
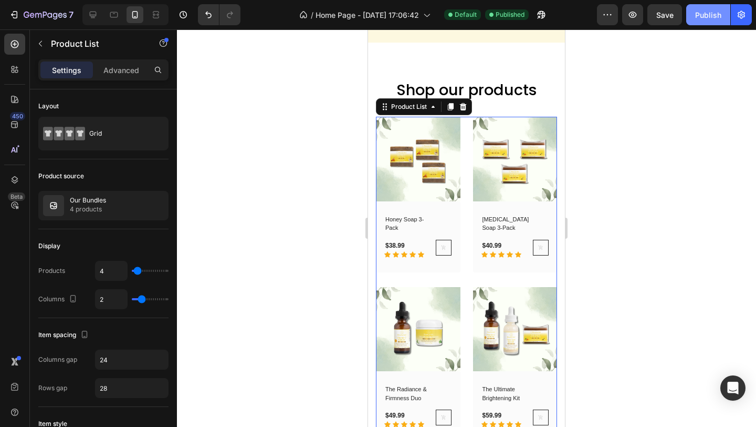
click at [719, 11] on div "Publish" at bounding box center [709, 14] width 26 height 11
click at [90, 19] on icon at bounding box center [93, 14] width 11 height 11
type input "30"
type input "4"
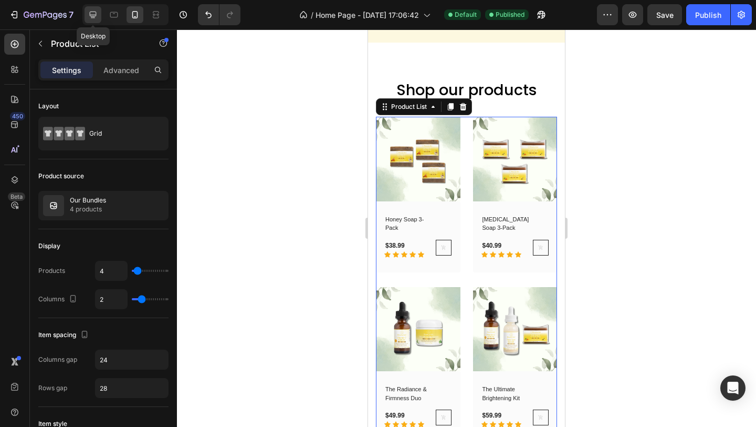
type input "4"
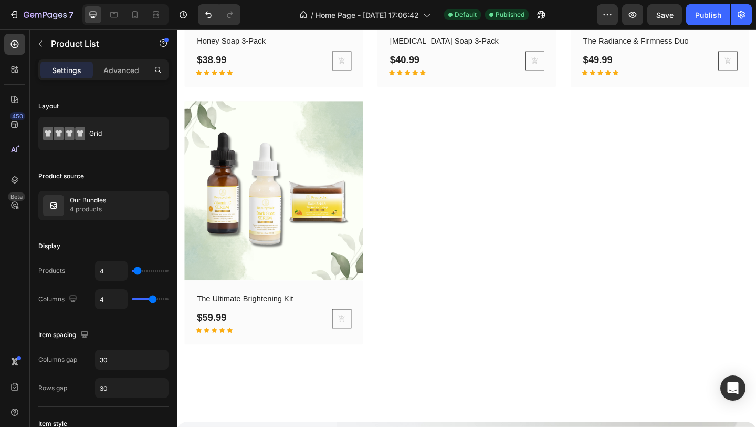
scroll to position [2911, 0]
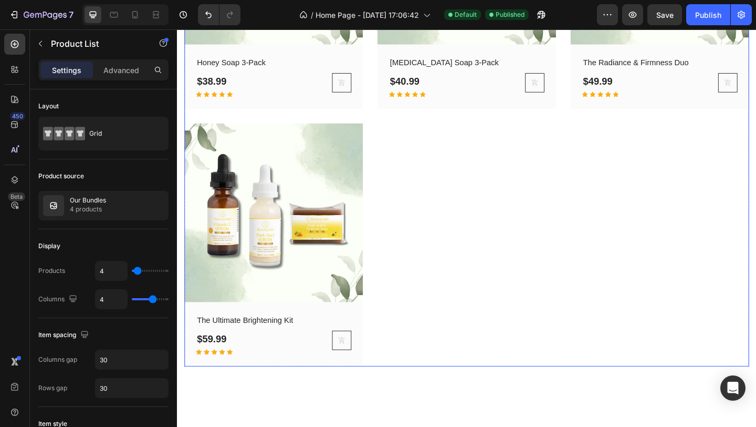
click at [412, 140] on div "(P) Images Row Honey Soap 3-Pack (P) Title $38.99 (P) Price (P) Price Row Icon …" at bounding box center [492, 123] width 615 height 544
click at [462, 223] on div "(P) Images Row Honey Soap 3-Pack (P) Title $38.99 (P) Price (P) Price Row Icon …" at bounding box center [492, 123] width 615 height 544
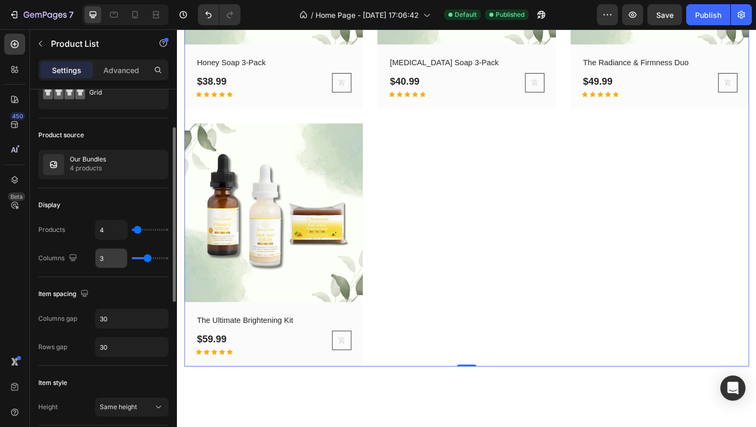
scroll to position [59, 0]
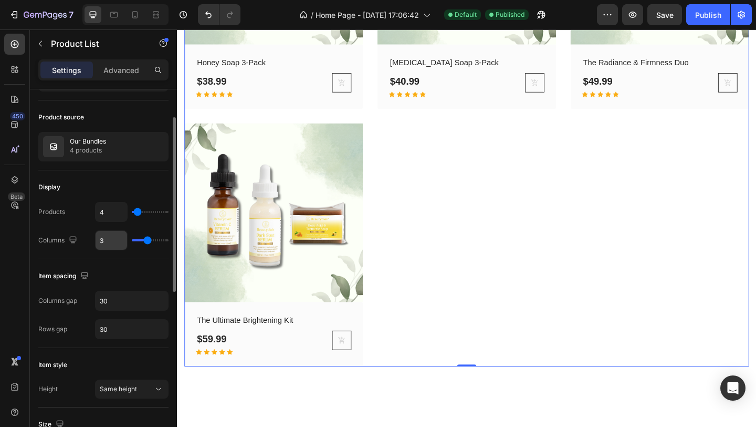
click at [115, 241] on input "3" at bounding box center [112, 240] width 32 height 19
type input "4"
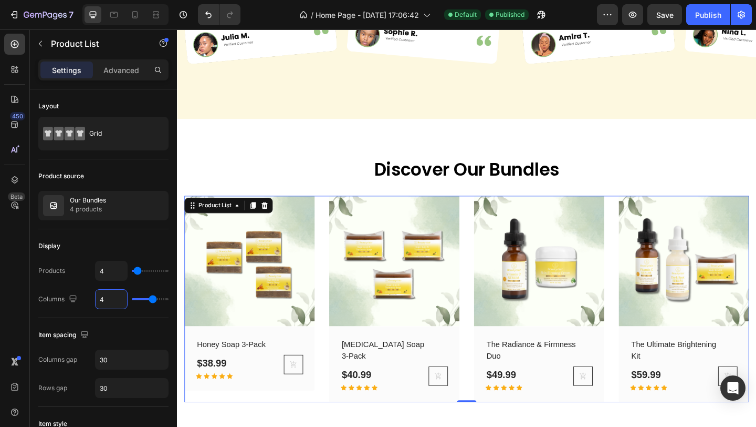
scroll to position [2550, 0]
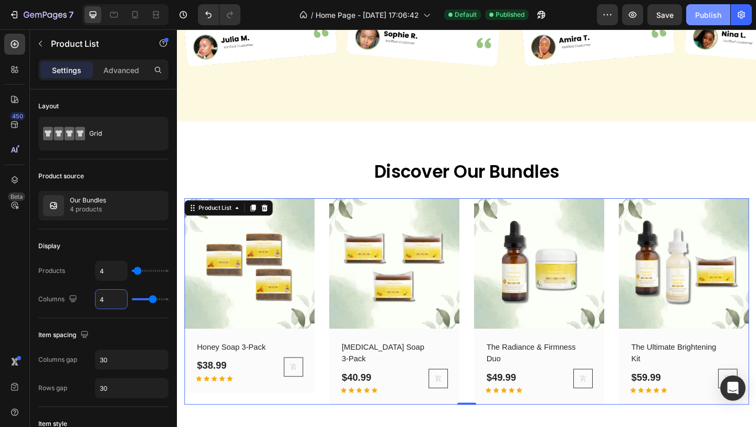
type input "4"
click at [711, 15] on div "Publish" at bounding box center [709, 14] width 26 height 11
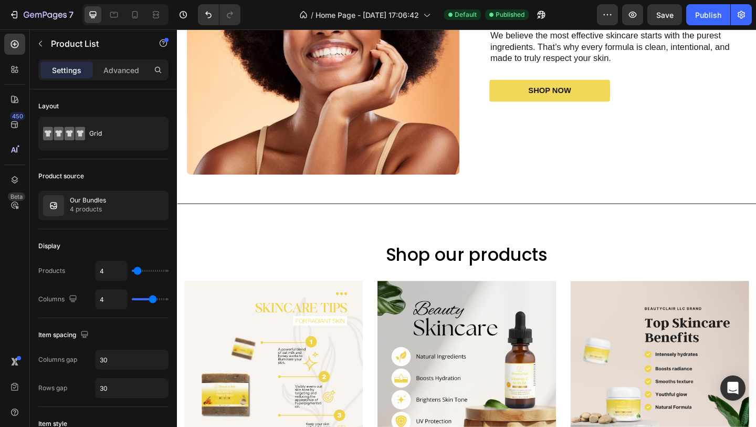
scroll to position [903, 0]
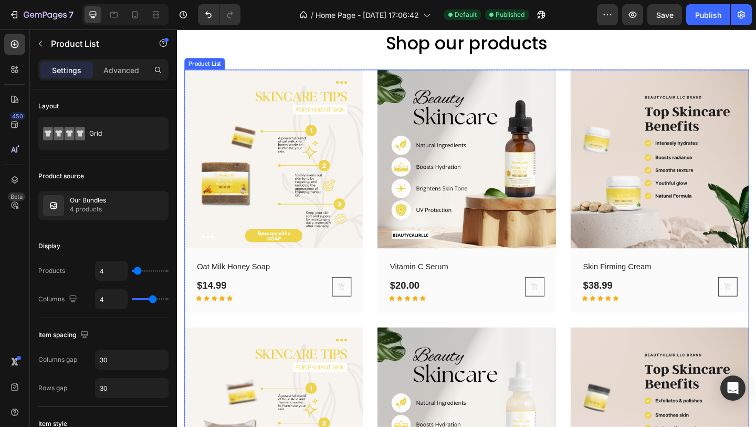
click at [389, 75] on div "(P) Images Row Oat Milk Honey Soap (P) Title $14.99 (P) Price (P) Price Row Ico…" at bounding box center [492, 345] width 615 height 544
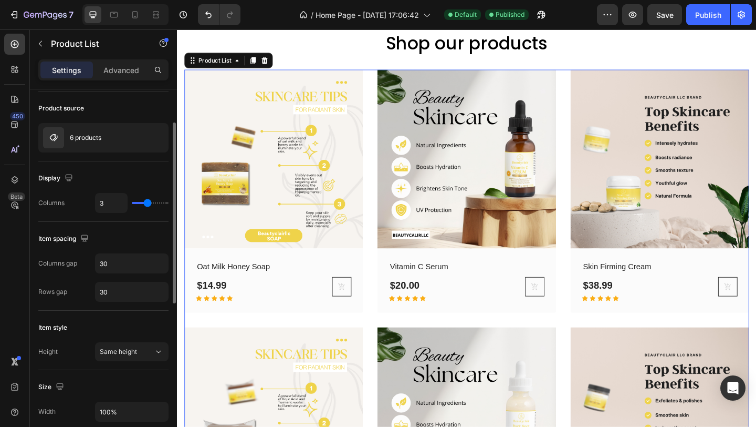
scroll to position [69, 0]
click at [708, 13] on div "Publish" at bounding box center [709, 14] width 26 height 11
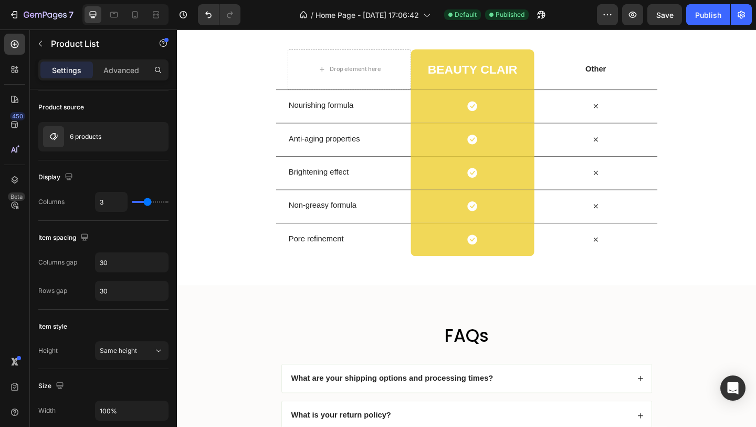
scroll to position [3464, 0]
